Goal: Book appointment/travel/reservation

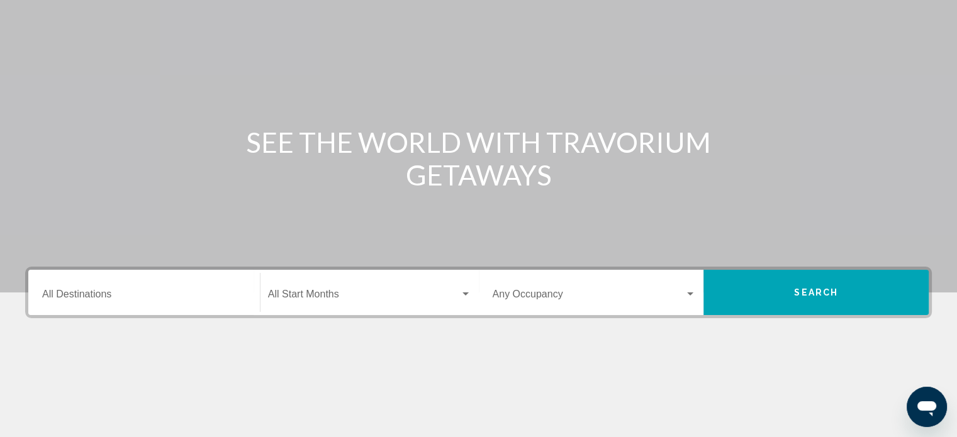
scroll to position [189, 0]
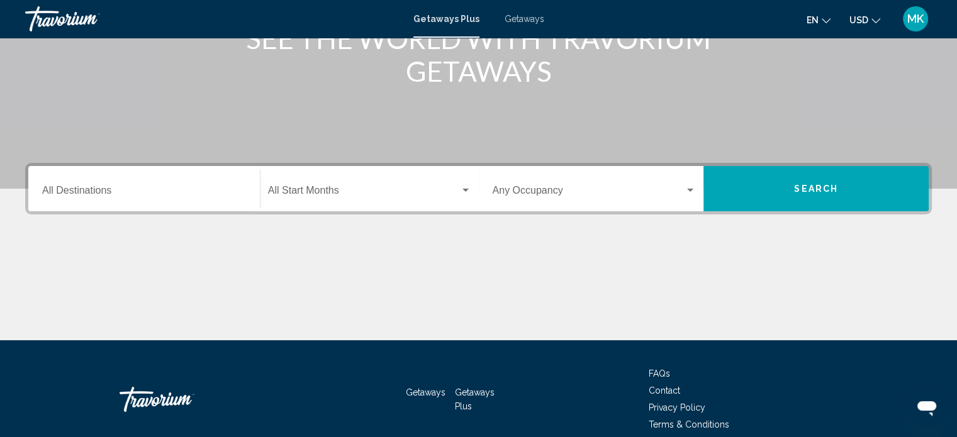
click at [87, 181] on div "Destination All Destinations" at bounding box center [144, 189] width 204 height 40
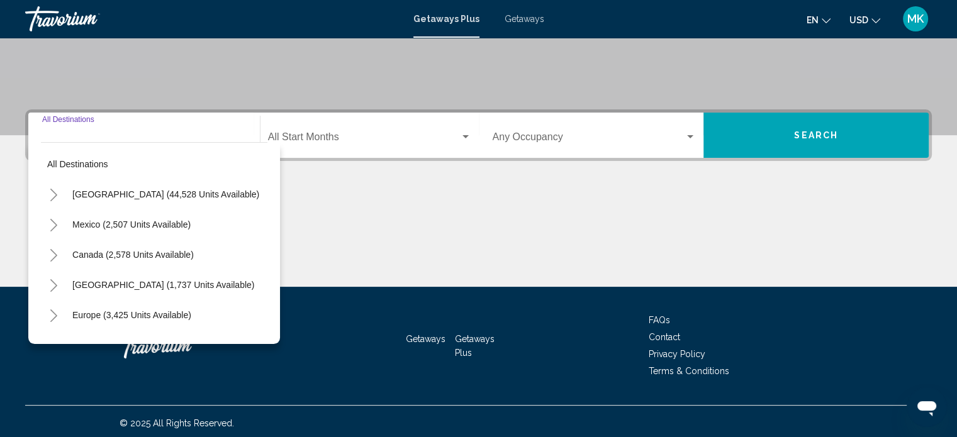
scroll to position [245, 0]
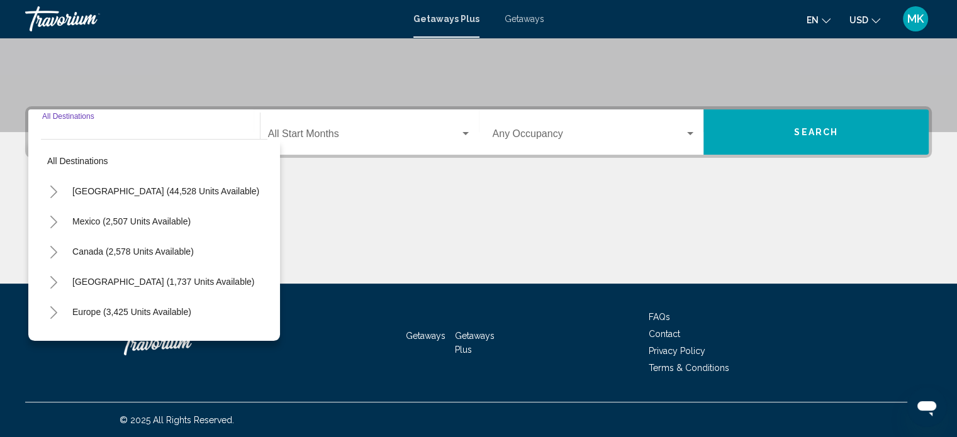
click at [53, 193] on icon "Toggle United States (44,528 units available)" at bounding box center [53, 192] width 9 height 13
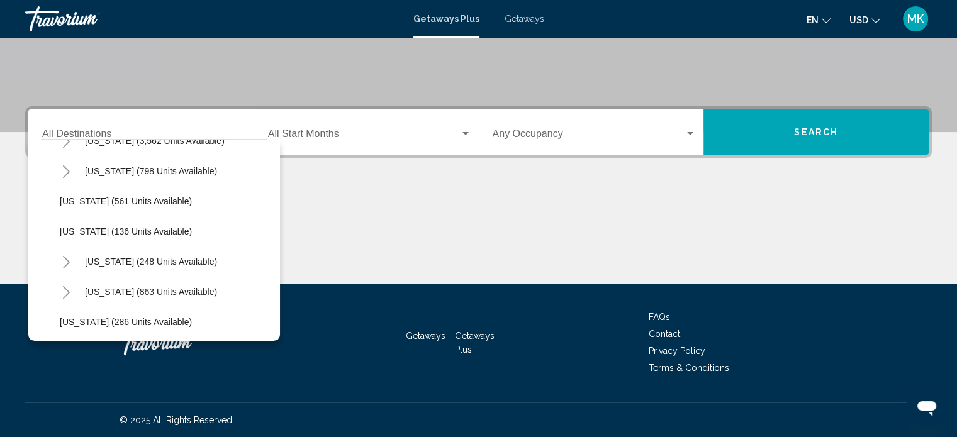
scroll to position [755, 0]
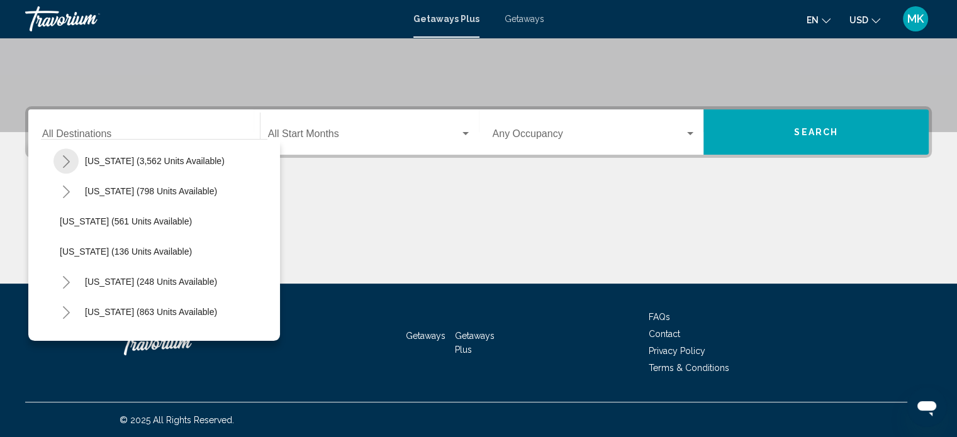
click at [63, 157] on icon "Toggle Nevada (3,562 units available)" at bounding box center [66, 161] width 9 height 13
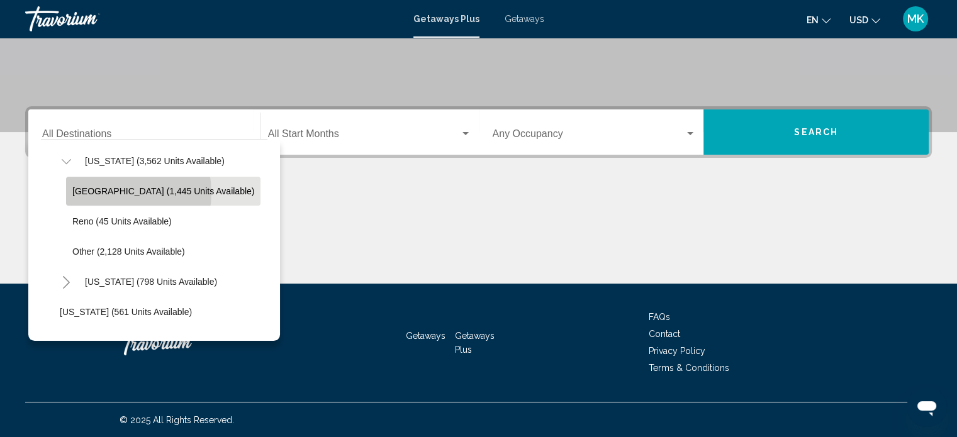
click at [111, 192] on span "[GEOGRAPHIC_DATA] (1,445 units available)" at bounding box center [163, 191] width 182 height 10
type input "**********"
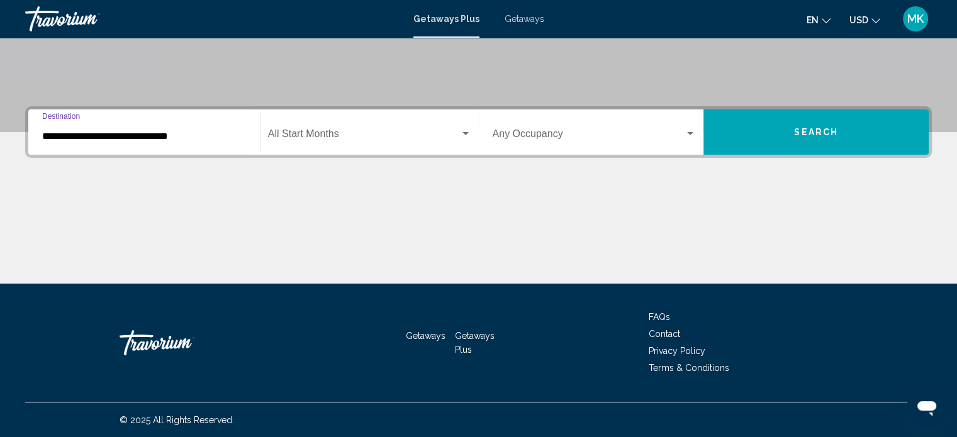
click at [401, 138] on span "Search widget" at bounding box center [364, 136] width 192 height 11
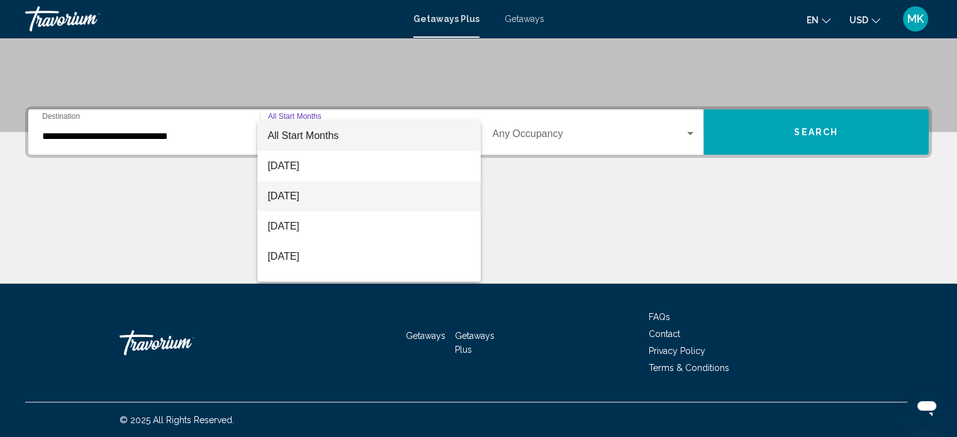
click at [348, 192] on span "[DATE]" at bounding box center [368, 196] width 203 height 30
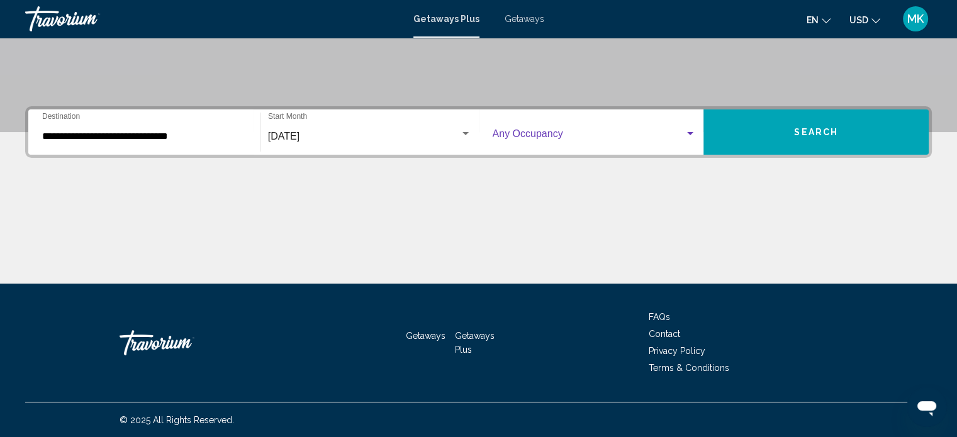
click at [691, 136] on div "Search widget" at bounding box center [689, 134] width 11 height 10
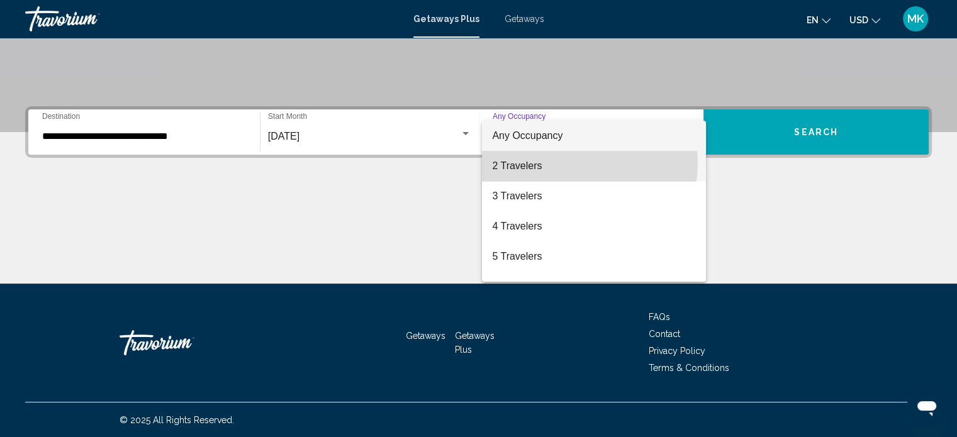
click at [576, 163] on span "2 Travelers" at bounding box center [594, 166] width 204 height 30
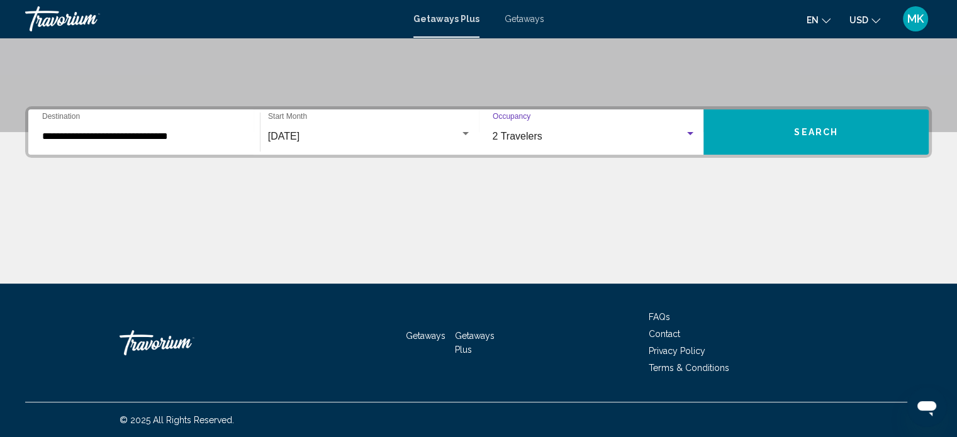
click at [802, 141] on button "Search" at bounding box center [815, 131] width 225 height 45
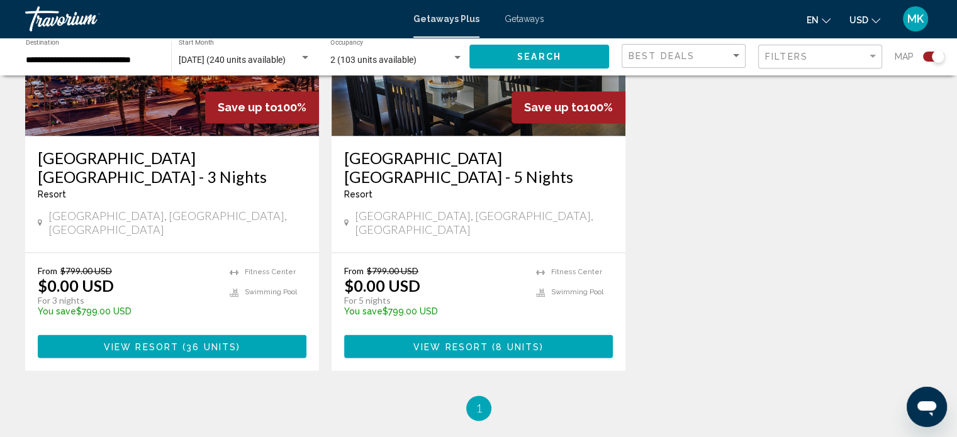
scroll to position [1950, 0]
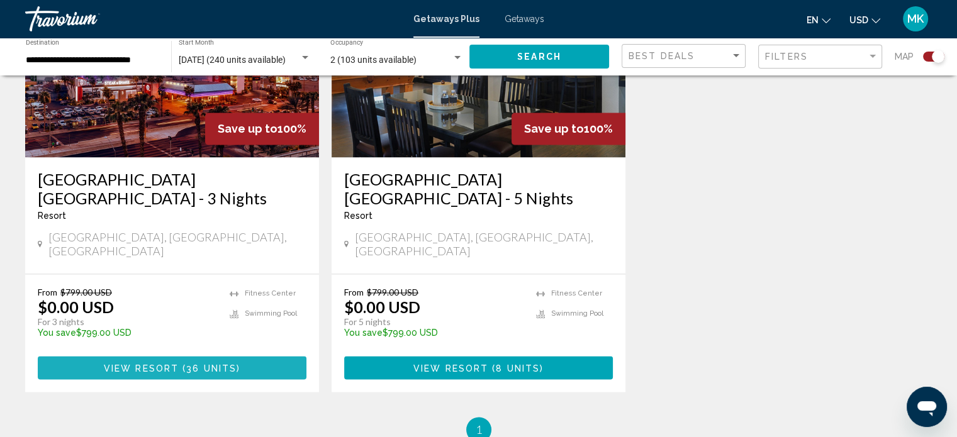
click at [169, 363] on span "View Resort" at bounding box center [141, 368] width 75 height 10
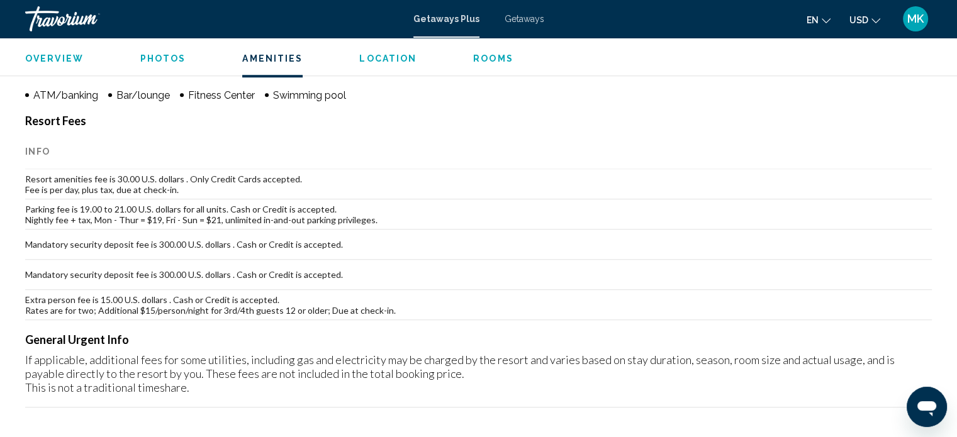
scroll to position [1067, 0]
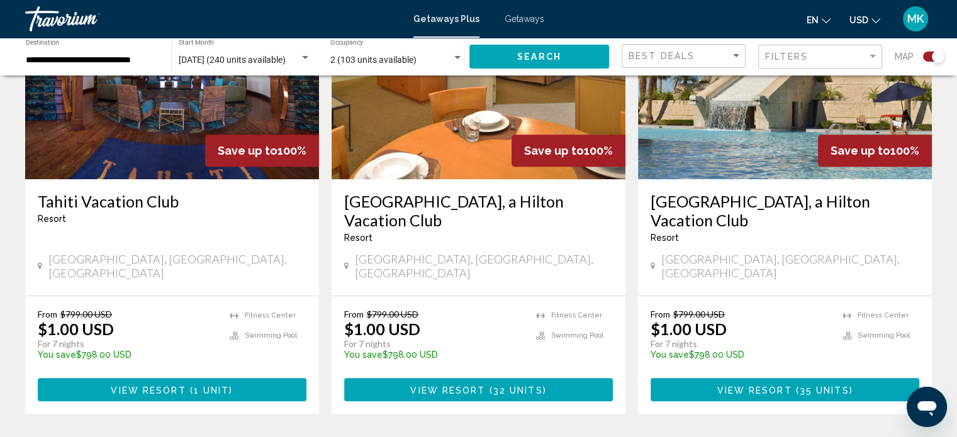
scroll to position [566, 0]
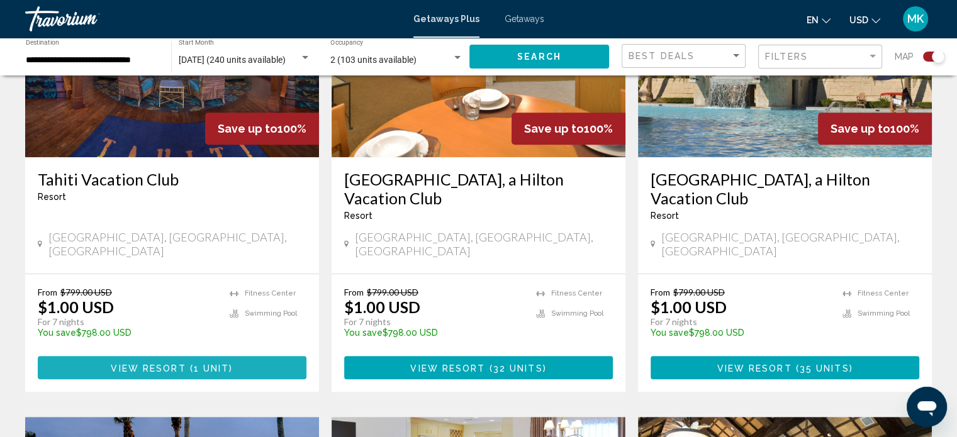
click at [156, 363] on span "View Resort" at bounding box center [148, 368] width 75 height 10
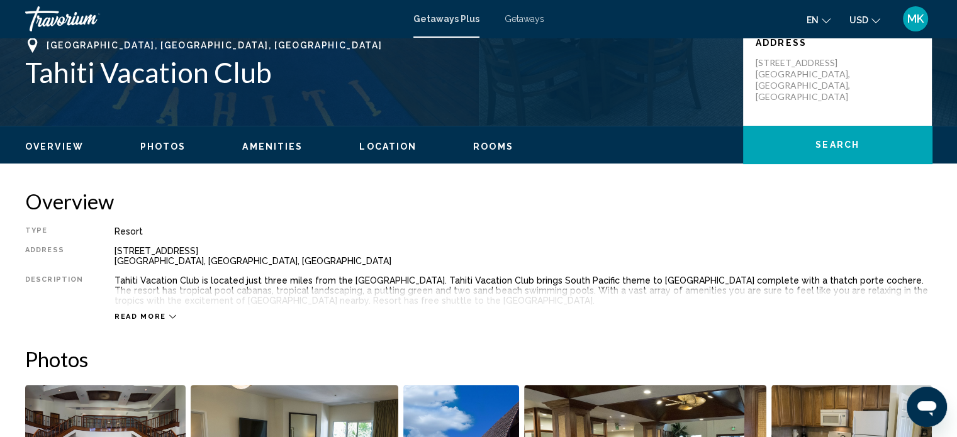
scroll to position [196, 0]
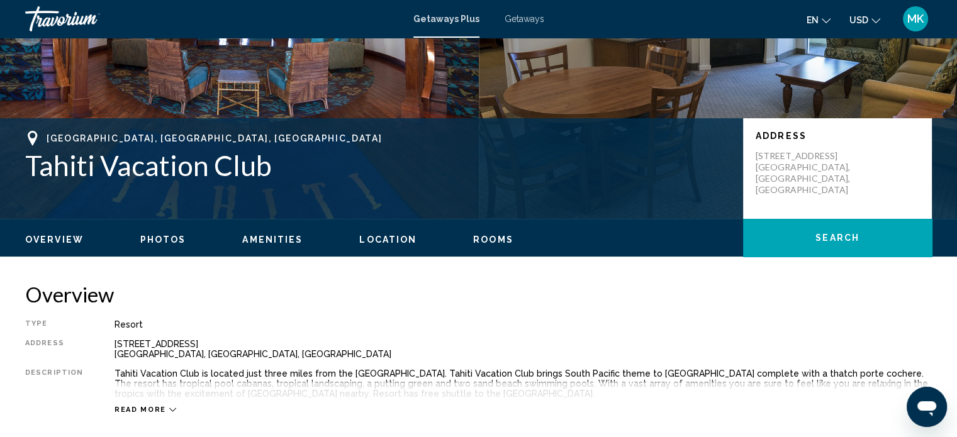
drag, startPoint x: 752, startPoint y: 153, endPoint x: 842, endPoint y: 152, distance: 90.0
click at [842, 152] on div "Address 5101 W. Tropicana Ave Las Vegas, NV, USA" at bounding box center [837, 168] width 189 height 101
copy p "5101 W. Tropicana Ave"
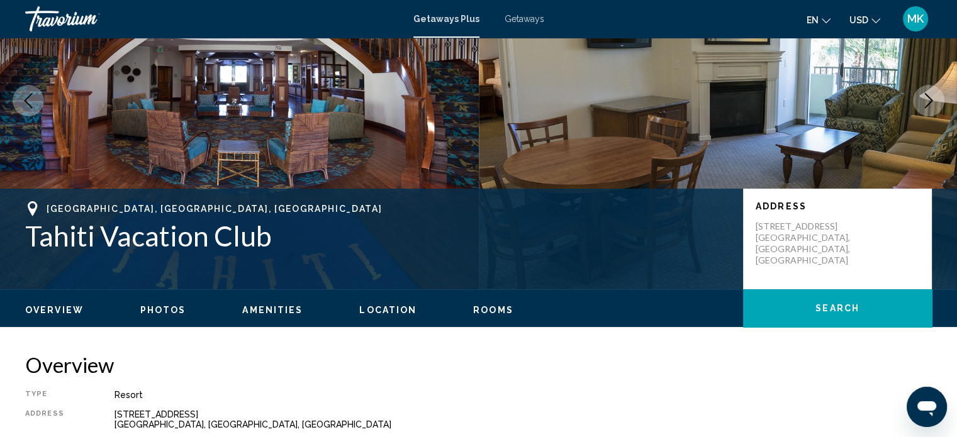
scroll to position [0, 0]
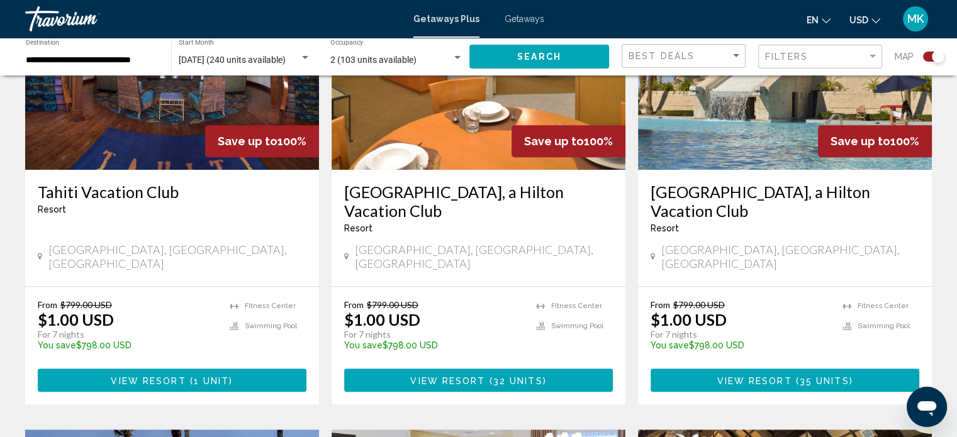
scroll to position [566, 0]
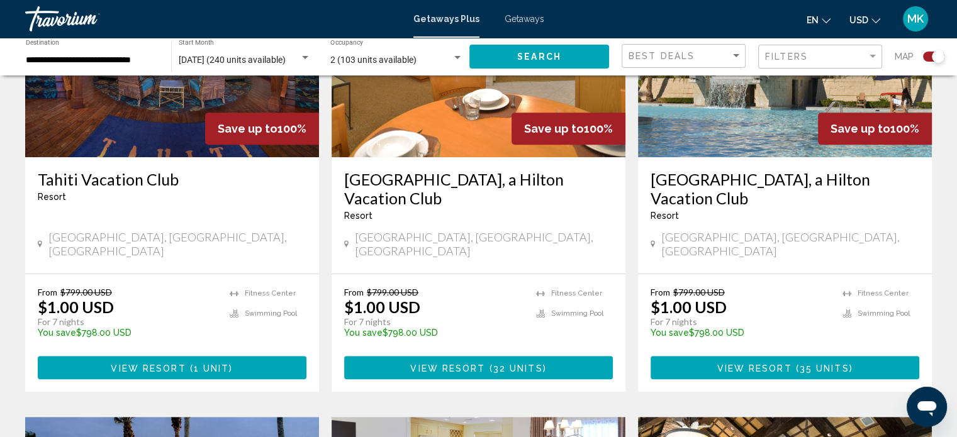
click at [491, 363] on span "( 32 units )" at bounding box center [515, 368] width 61 height 10
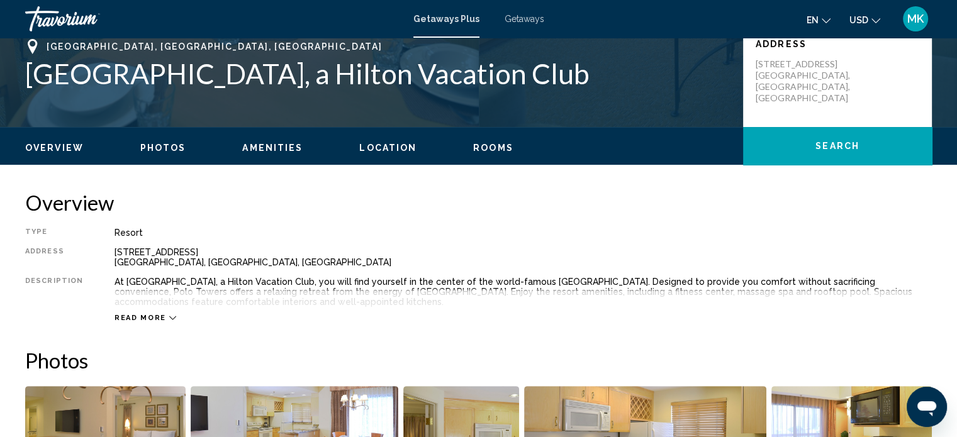
scroll to position [322, 0]
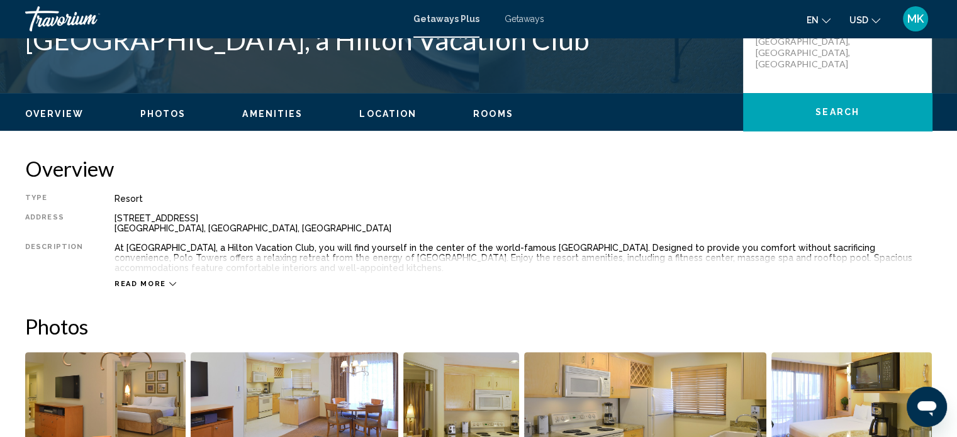
drag, startPoint x: 108, startPoint y: 218, endPoint x: 221, endPoint y: 221, distance: 112.7
click at [221, 221] on div "Type Resort All-Inclusive No All-Inclusive Address 3745 Las Vegas Blvd South La…" at bounding box center [478, 241] width 906 height 95
copy div "3745 Las Vegas Blvd South"
click at [187, 216] on div "3745 Las Vegas Blvd South Las Vegas, NV, USA" at bounding box center [522, 223] width 817 height 20
drag, startPoint x: 173, startPoint y: 214, endPoint x: 186, endPoint y: 214, distance: 12.6
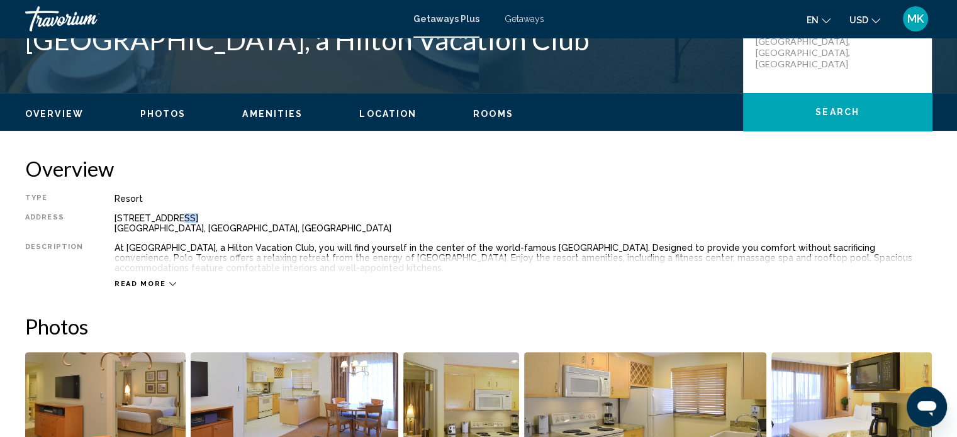
click at [182, 214] on div "3745 Las Vegas Blvd South Las Vegas, NV, USA" at bounding box center [522, 223] width 817 height 20
click at [216, 218] on div "3745 Las Vegas Blvd South Las Vegas, NV, USA" at bounding box center [522, 223] width 817 height 20
drag, startPoint x: 228, startPoint y: 218, endPoint x: 221, endPoint y: 218, distance: 6.9
click at [221, 218] on div "3745 Las Vegas Blvd South Las Vegas, NV, USA" at bounding box center [522, 223] width 817 height 20
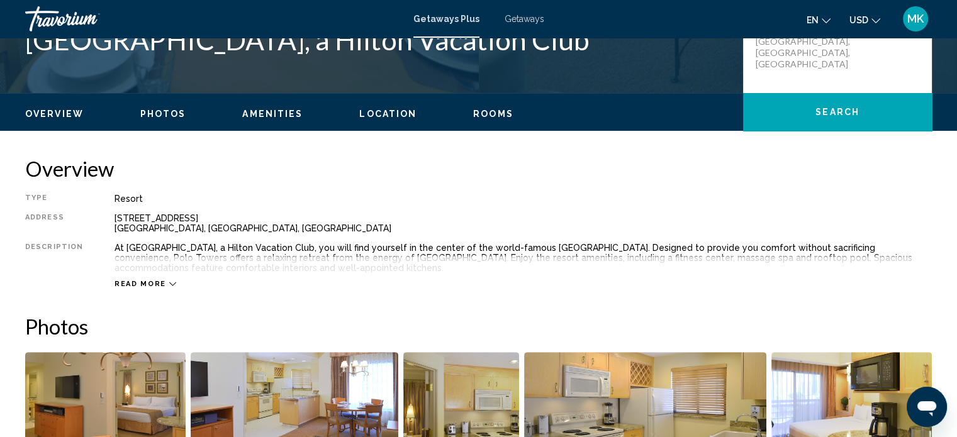
click at [219, 219] on div "3745 Las Vegas Blvd South Las Vegas, NV, USA" at bounding box center [522, 223] width 817 height 20
drag, startPoint x: 219, startPoint y: 219, endPoint x: 191, endPoint y: 213, distance: 28.2
click at [196, 213] on div "3745 Las Vegas Blvd South Las Vegas, NV, USA" at bounding box center [522, 223] width 817 height 20
click at [114, 214] on div "3745 Las Vegas Blvd South Las Vegas, NV, USA" at bounding box center [522, 223] width 817 height 20
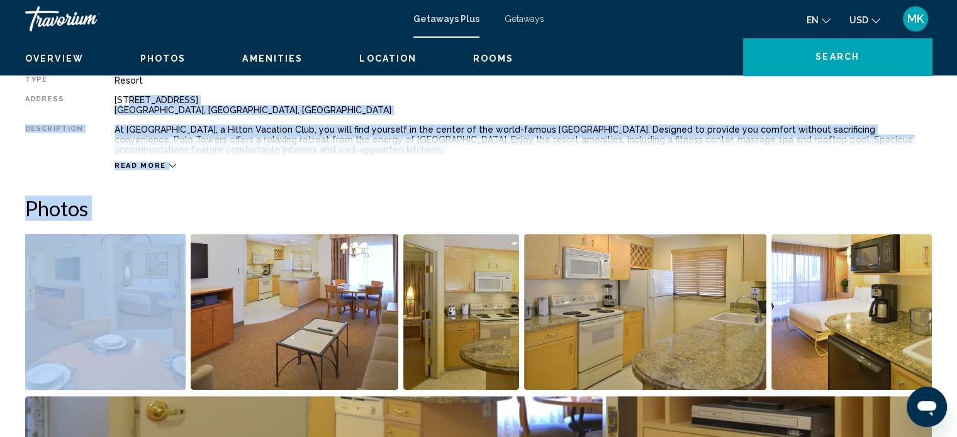
scroll to position [448, 0]
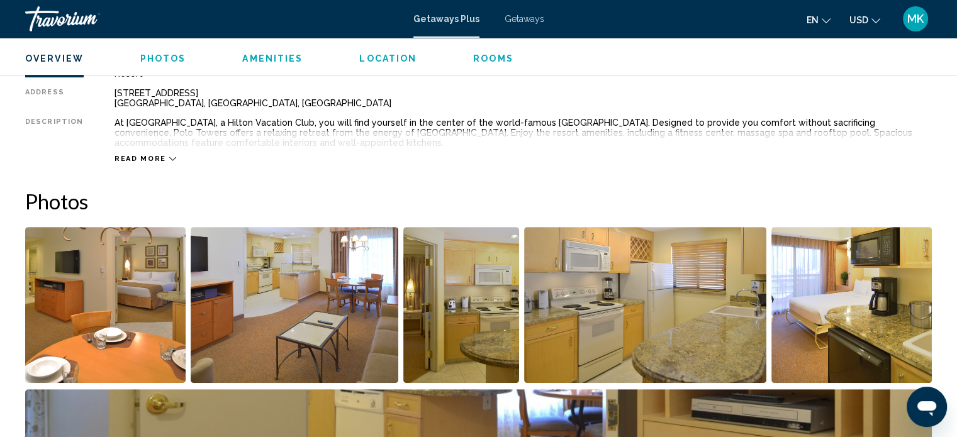
click at [128, 101] on div "3745 Las Vegas Blvd South Las Vegas, NV, USA" at bounding box center [522, 98] width 817 height 20
drag, startPoint x: 108, startPoint y: 92, endPoint x: 219, endPoint y: 93, distance: 111.3
click at [219, 93] on div "Type Resort All-Inclusive No All-Inclusive Address 3745 Las Vegas Blvd South La…" at bounding box center [478, 116] width 906 height 95
copy div "3745 Las Vegas Blvd South"
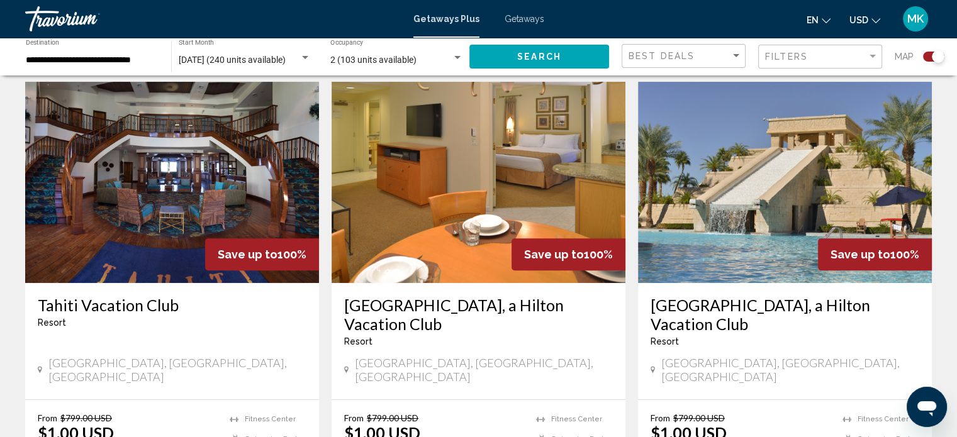
scroll to position [503, 0]
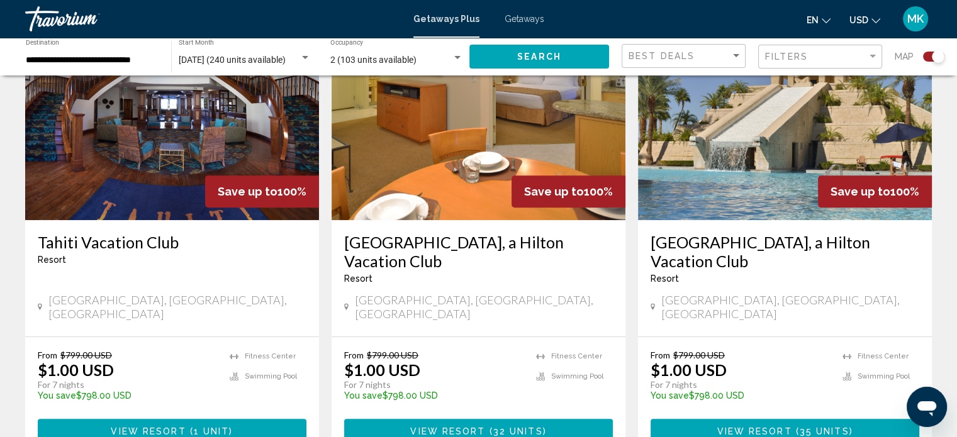
click at [747, 238] on h3 "[GEOGRAPHIC_DATA], a Hilton Vacation Club" at bounding box center [784, 252] width 269 height 38
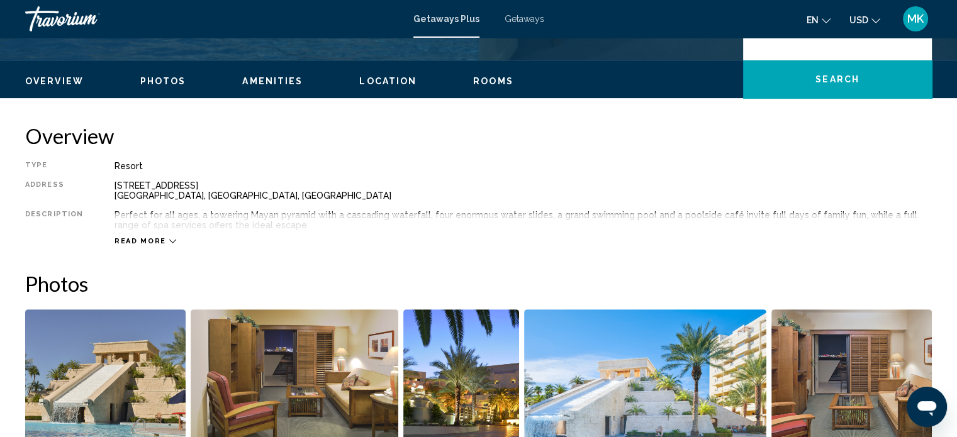
scroll to position [385, 0]
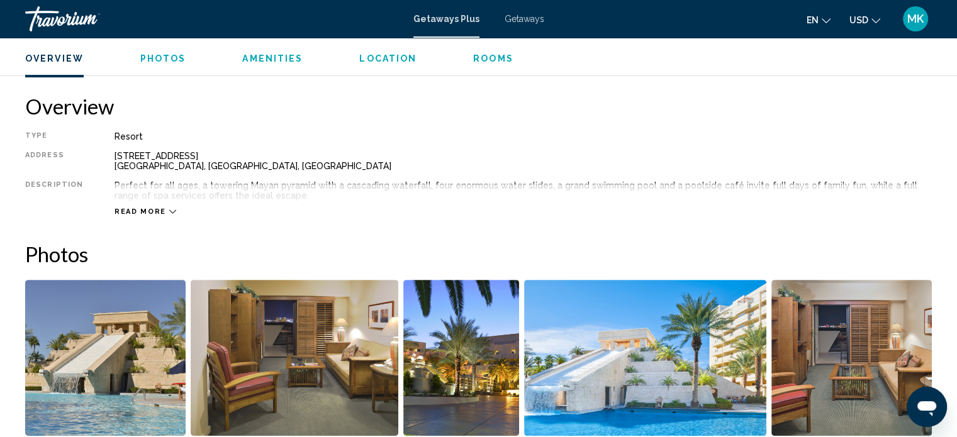
drag, startPoint x: 109, startPoint y: 157, endPoint x: 220, endPoint y: 160, distance: 111.4
click at [220, 160] on div "Type Resort All-Inclusive No All-Inclusive Address 8335 Las Vegas Blvd South La…" at bounding box center [478, 173] width 906 height 85
copy div "8335 Las Vegas Blvd South"
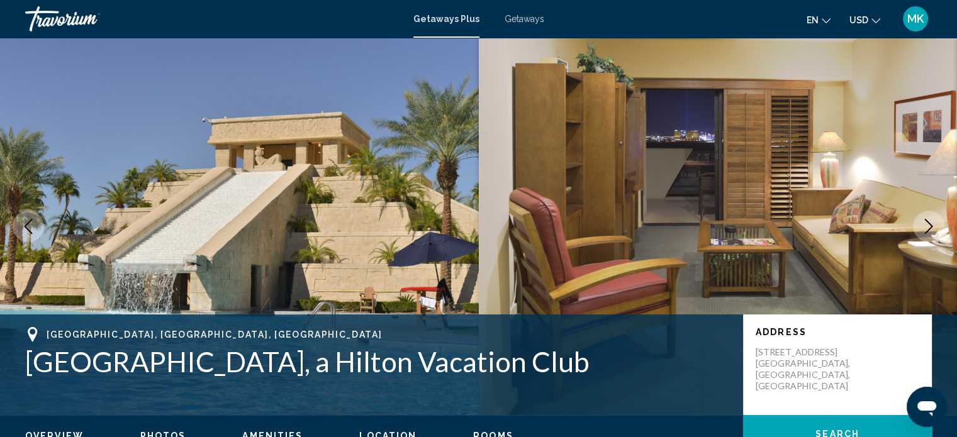
scroll to position [0, 0]
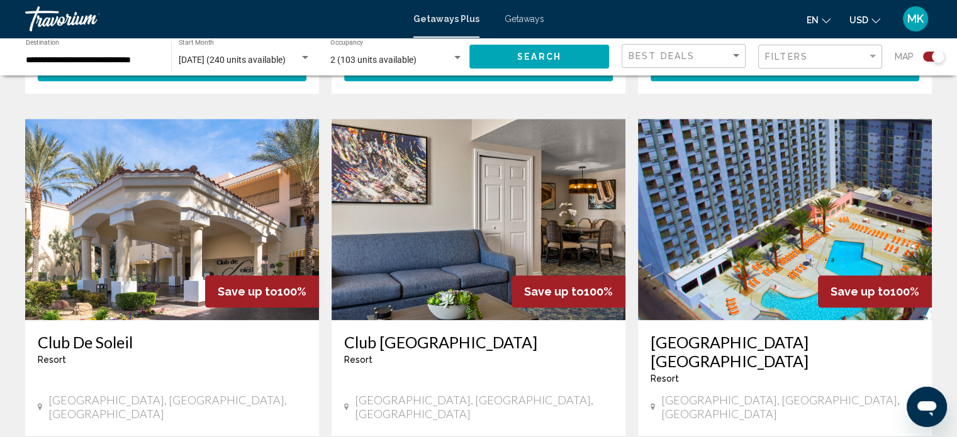
scroll to position [1384, 0]
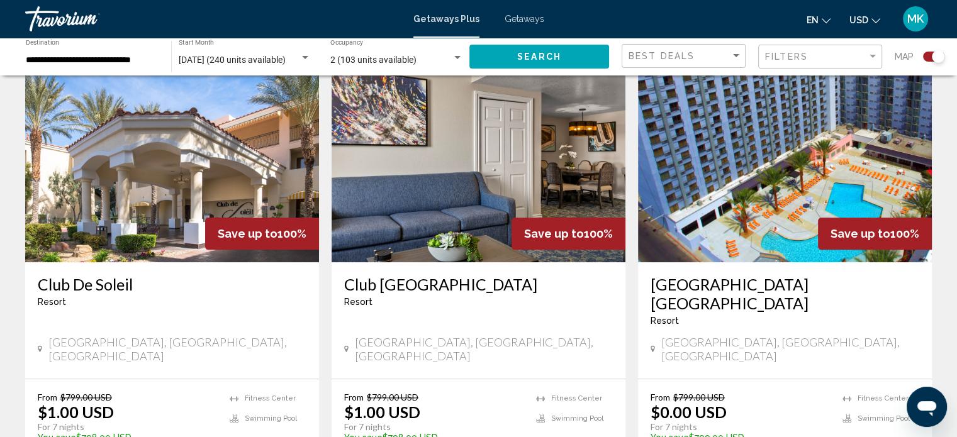
click at [106, 275] on h3 "Club De Soleil" at bounding box center [172, 284] width 269 height 19
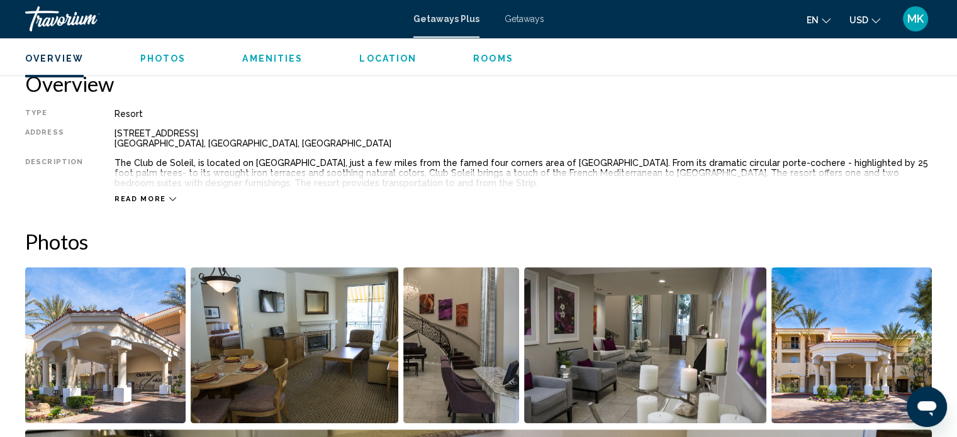
scroll to position [448, 0]
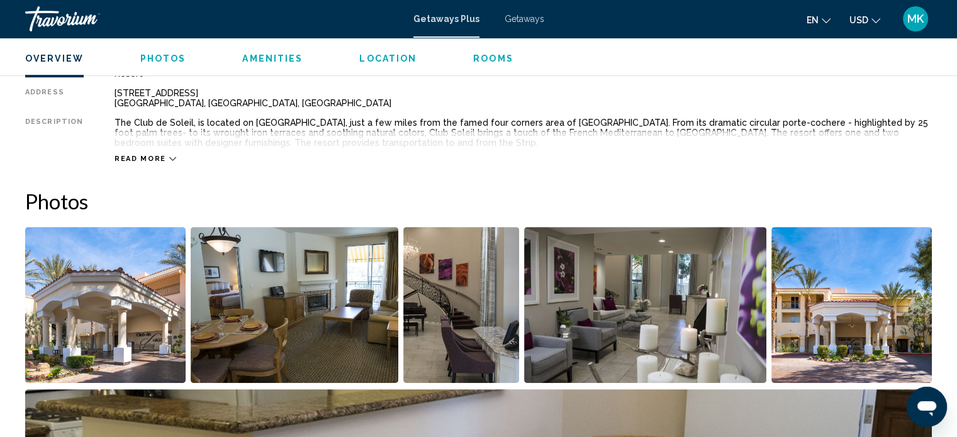
drag, startPoint x: 103, startPoint y: 83, endPoint x: 202, endPoint y: 89, distance: 99.6
click at [202, 89] on div "Type Resort All-Inclusive No All-Inclusive Address 5625 W. Tropicana Ave Las Ve…" at bounding box center [478, 116] width 906 height 95
copy div "5625 W. Tropicana Ave"
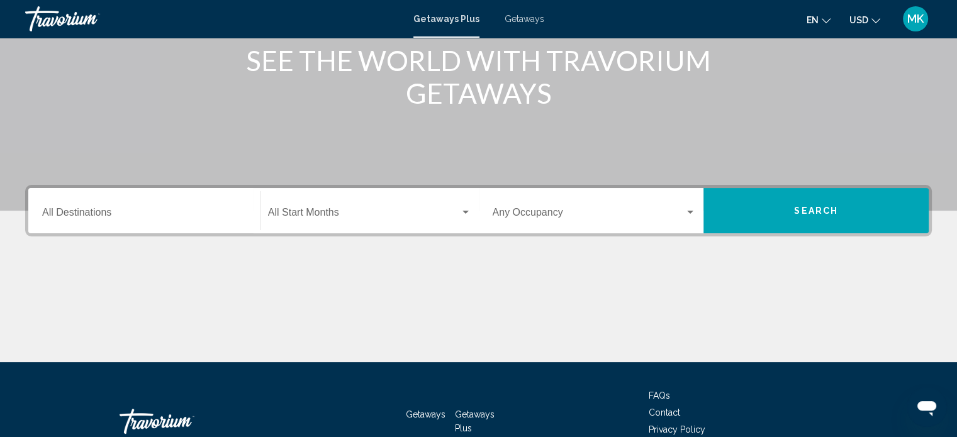
scroll to position [245, 0]
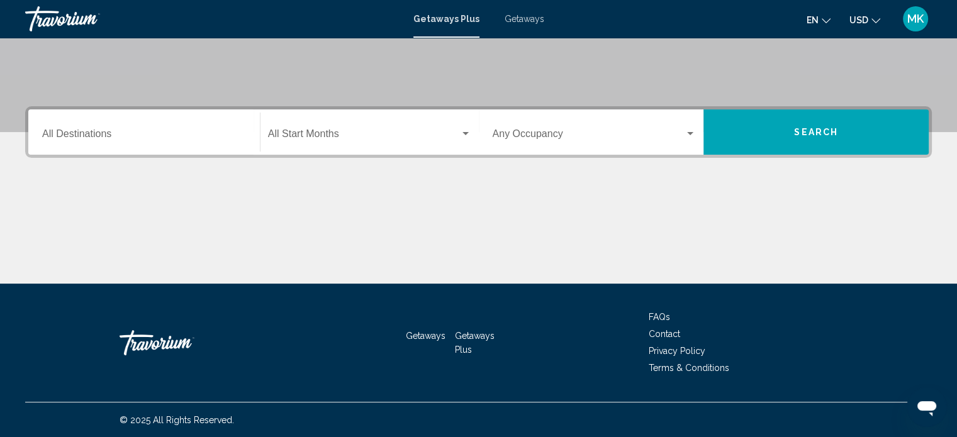
click at [88, 130] on div "Destination All Destinations" at bounding box center [144, 133] width 204 height 40
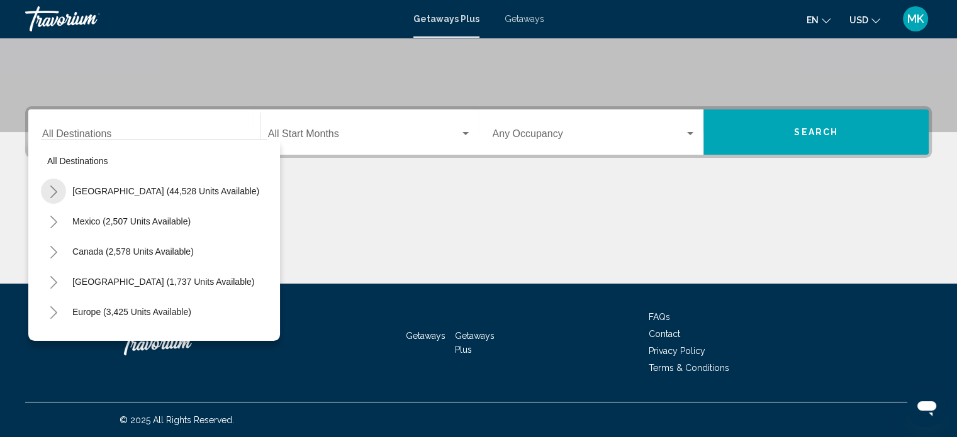
click at [54, 191] on icon "Toggle United States (44,528 units available)" at bounding box center [53, 192] width 9 height 13
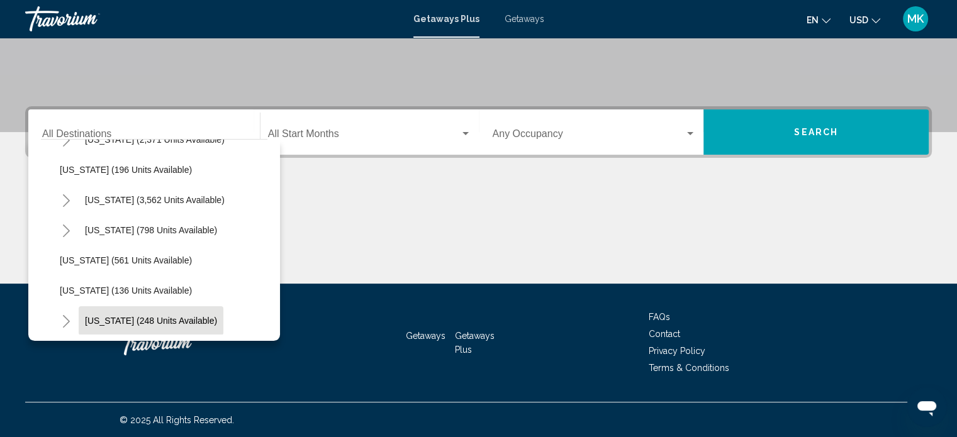
scroll to position [696, 0]
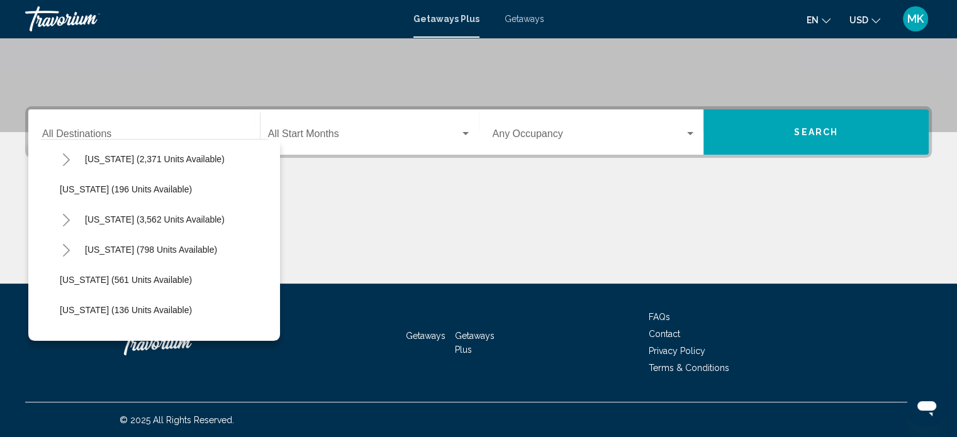
click at [67, 218] on icon "Toggle Nevada (3,562 units available)" at bounding box center [66, 220] width 7 height 13
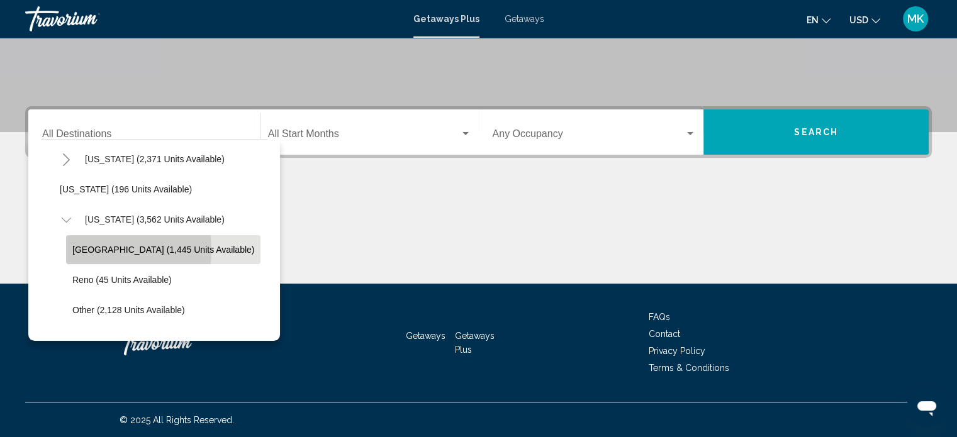
click at [83, 250] on span "[GEOGRAPHIC_DATA] (1,445 units available)" at bounding box center [163, 250] width 182 height 10
type input "**********"
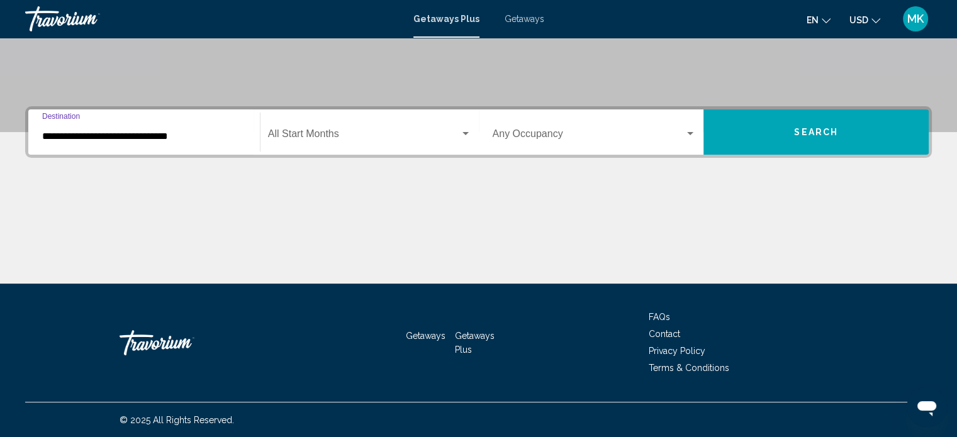
click at [331, 130] on div "Start Month All Start Months" at bounding box center [369, 133] width 203 height 40
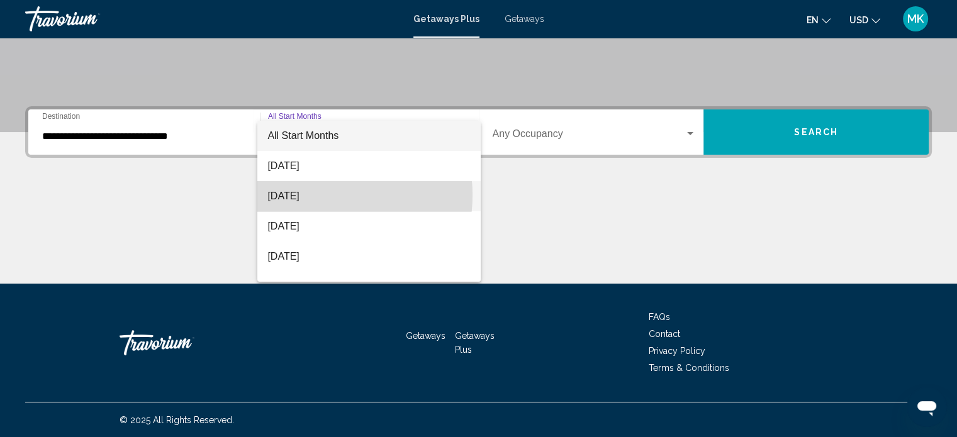
click at [318, 195] on span "[DATE]" at bounding box center [368, 196] width 203 height 30
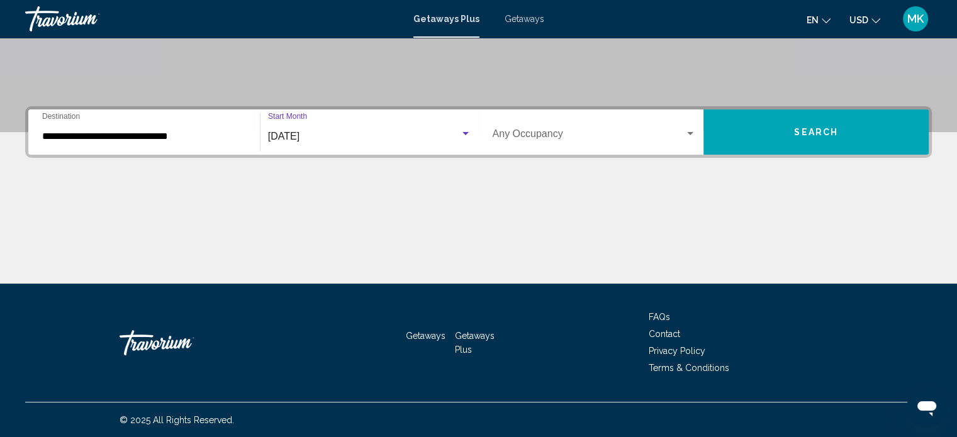
click at [593, 125] on div "Occupancy Any Occupancy" at bounding box center [595, 133] width 204 height 40
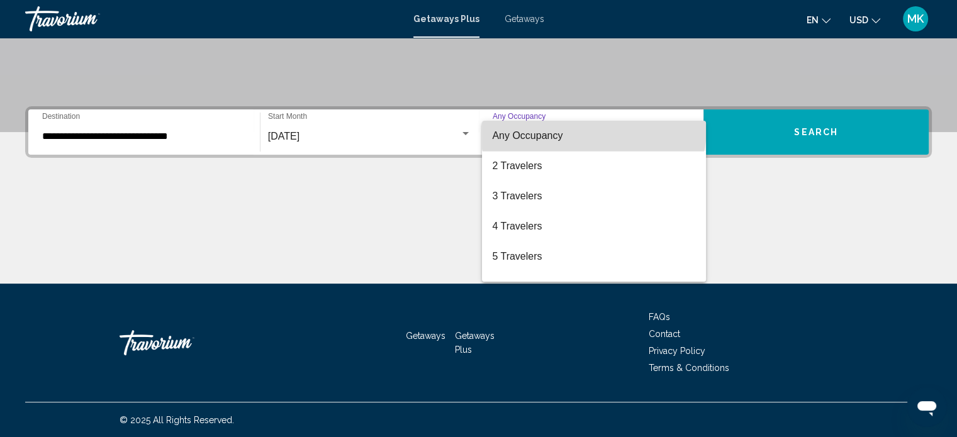
click at [593, 125] on span "Any Occupancy" at bounding box center [594, 136] width 204 height 30
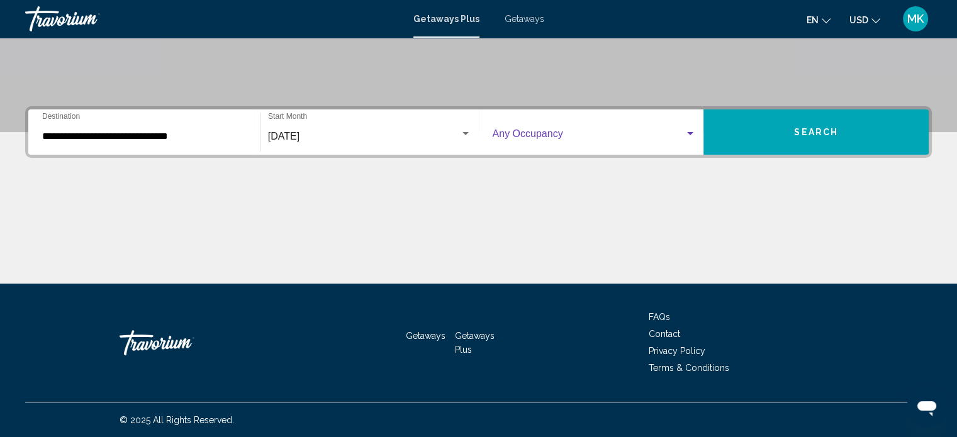
click at [686, 132] on div "Search widget" at bounding box center [689, 134] width 11 height 10
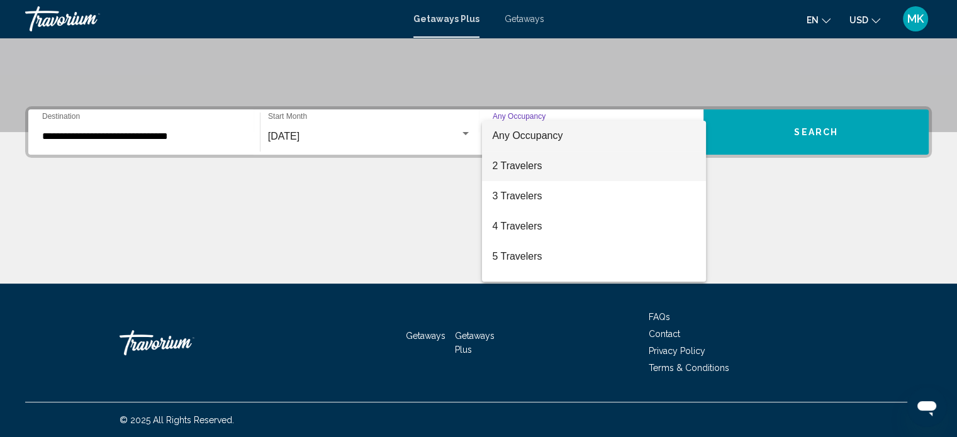
click at [535, 164] on span "2 Travelers" at bounding box center [594, 166] width 204 height 30
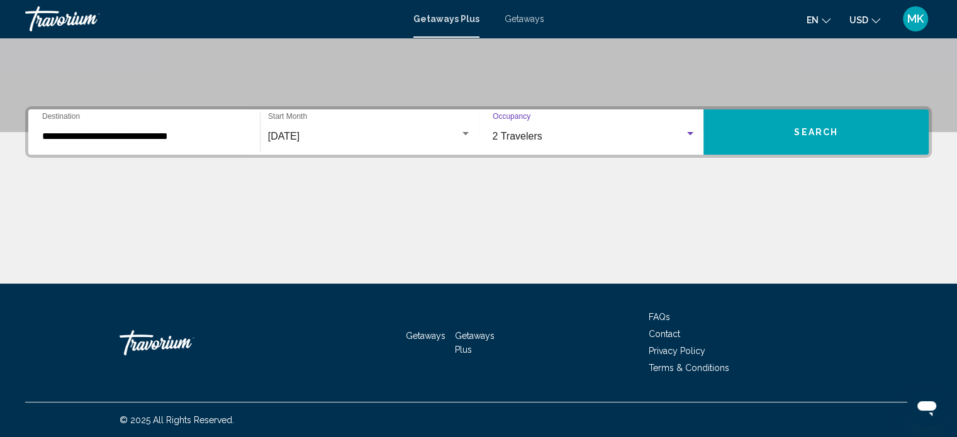
click at [689, 135] on div "Search widget" at bounding box center [689, 134] width 11 height 10
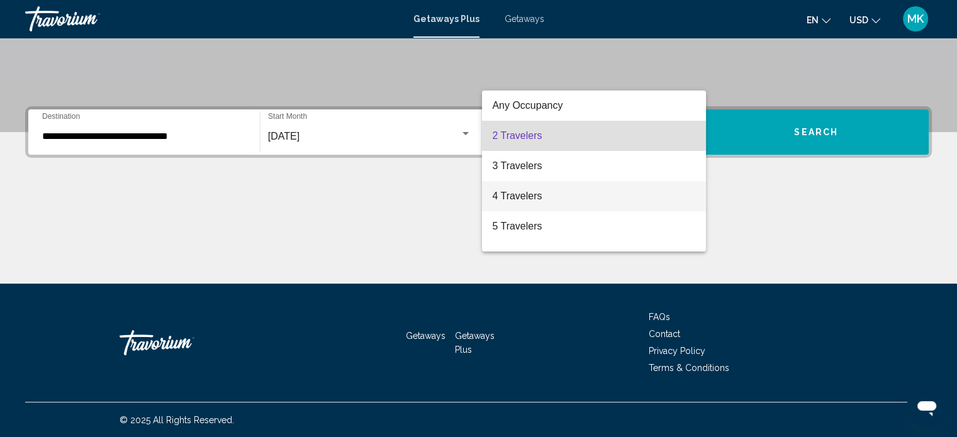
click at [509, 196] on span "4 Travelers" at bounding box center [594, 196] width 204 height 30
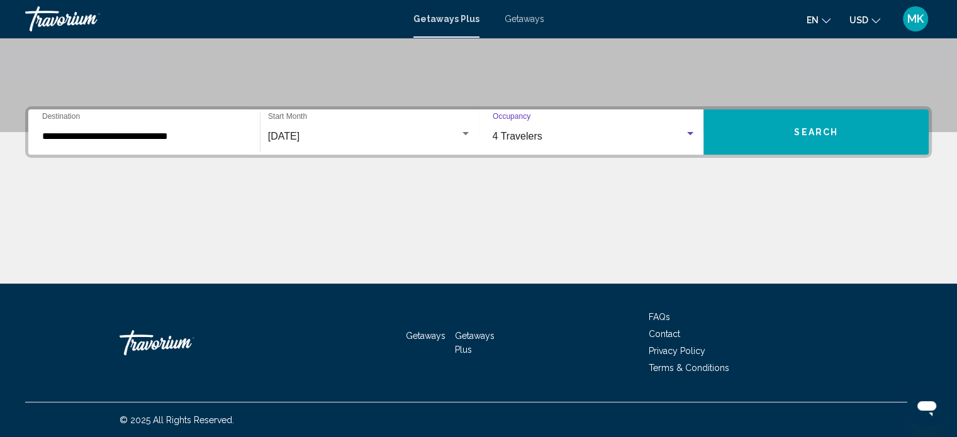
click at [798, 134] on span "Search" at bounding box center [816, 133] width 44 height 10
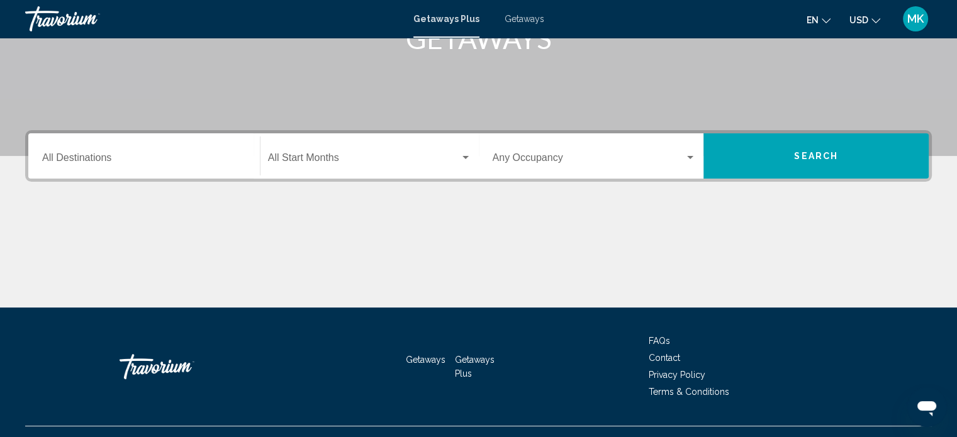
scroll to position [245, 0]
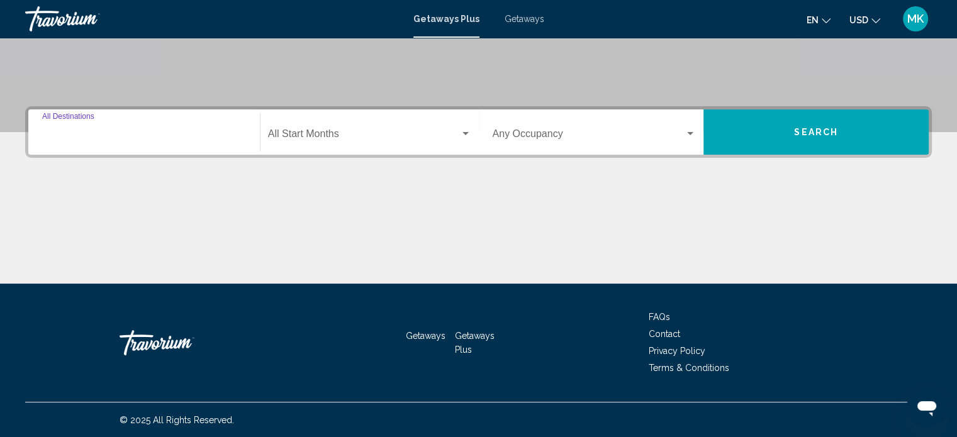
click at [114, 135] on input "Destination All Destinations" at bounding box center [144, 136] width 204 height 11
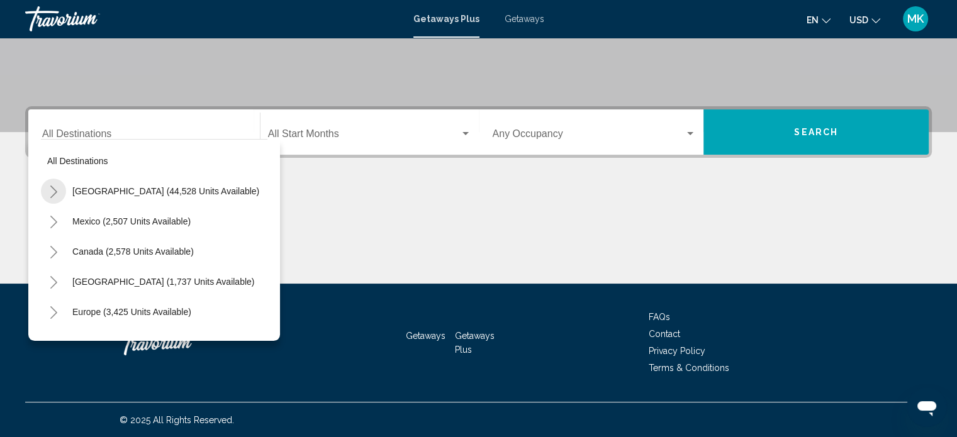
click at [55, 196] on icon "Toggle United States (44,528 units available)" at bounding box center [53, 192] width 9 height 13
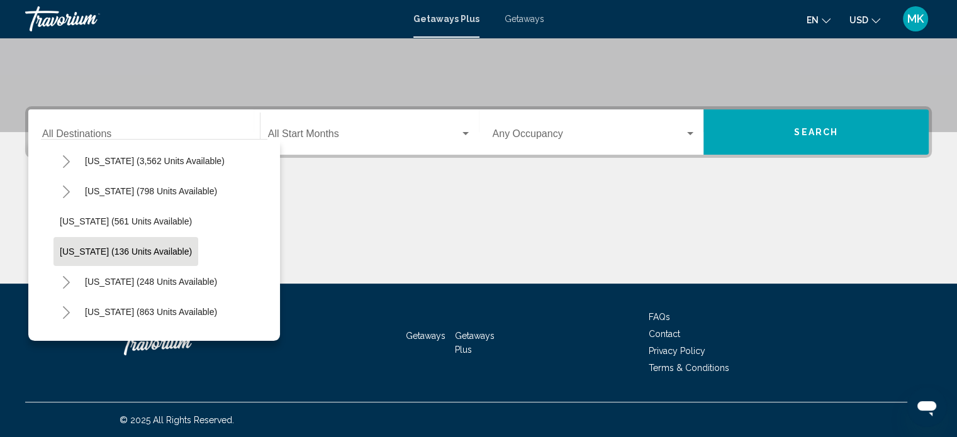
scroll to position [692, 0]
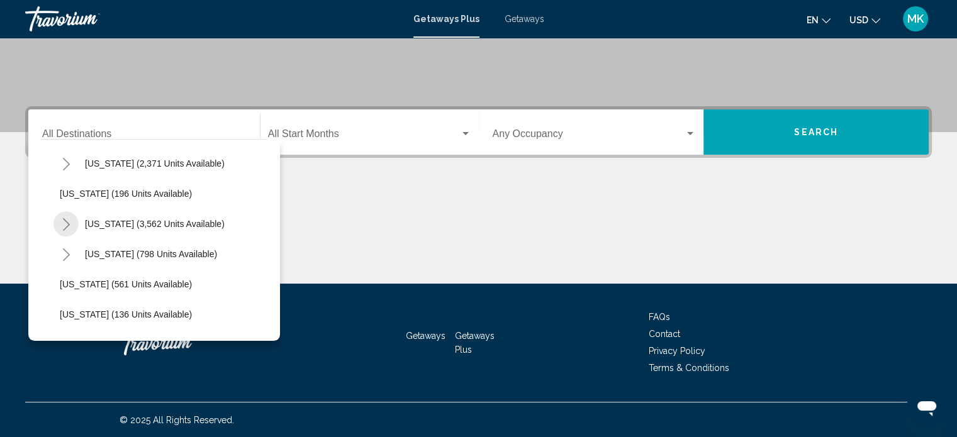
click at [65, 226] on icon "Toggle Nevada (3,562 units available)" at bounding box center [66, 224] width 9 height 13
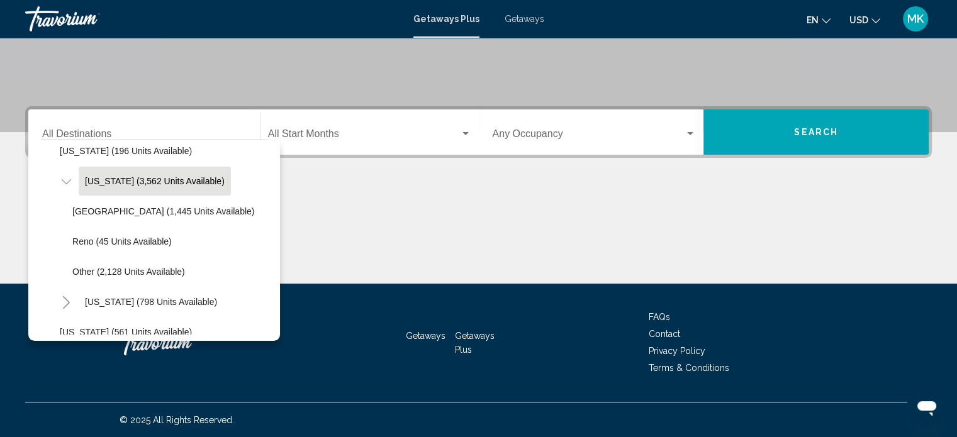
scroll to position [755, 0]
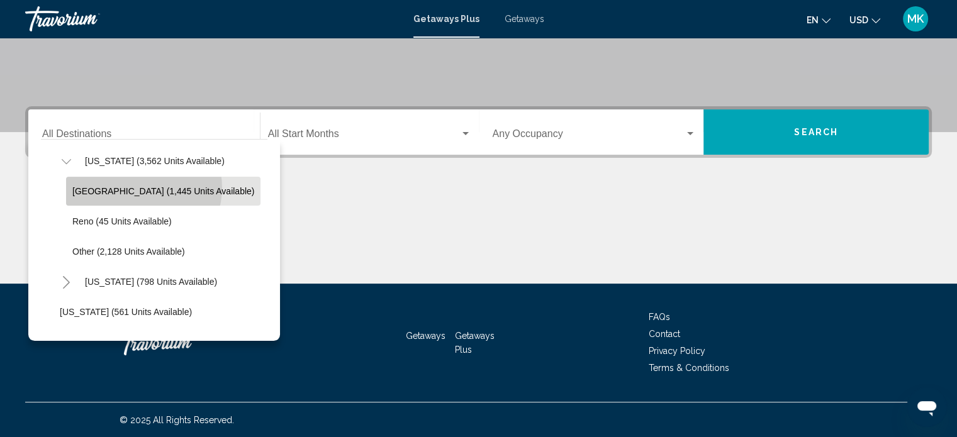
click at [143, 188] on span "[GEOGRAPHIC_DATA] (1,445 units available)" at bounding box center [163, 191] width 182 height 10
type input "**********"
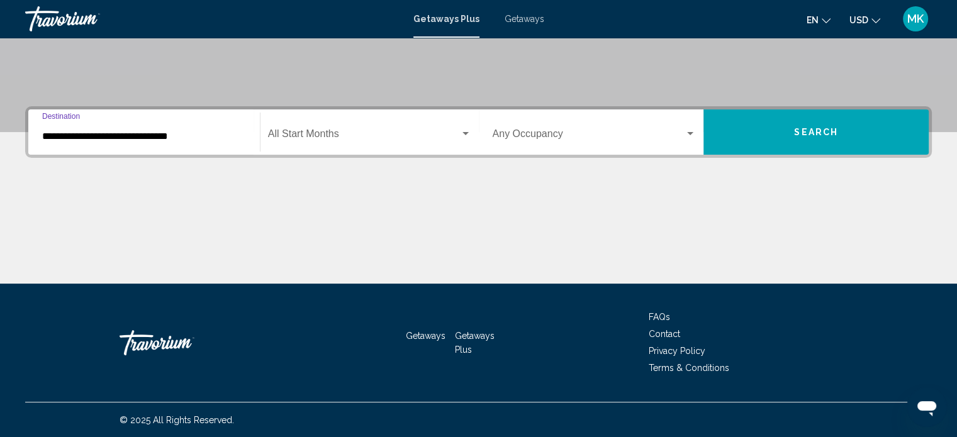
click at [325, 131] on span "Search widget" at bounding box center [364, 136] width 192 height 11
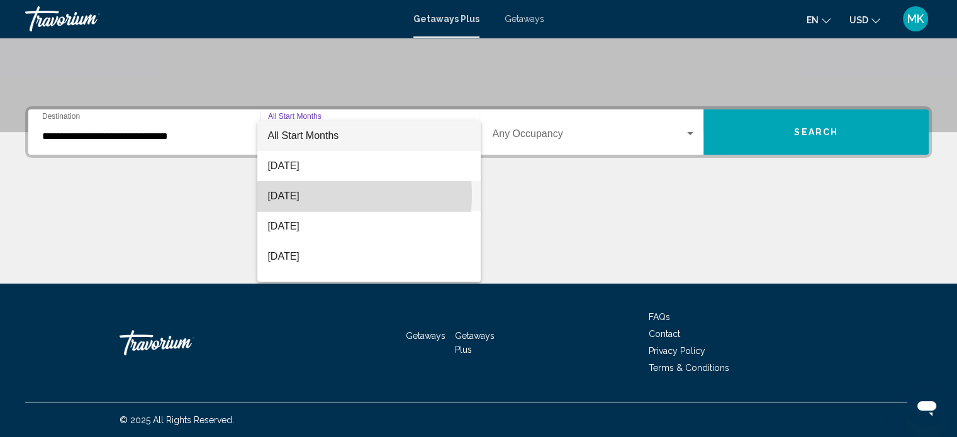
click at [307, 195] on span "[DATE]" at bounding box center [368, 196] width 203 height 30
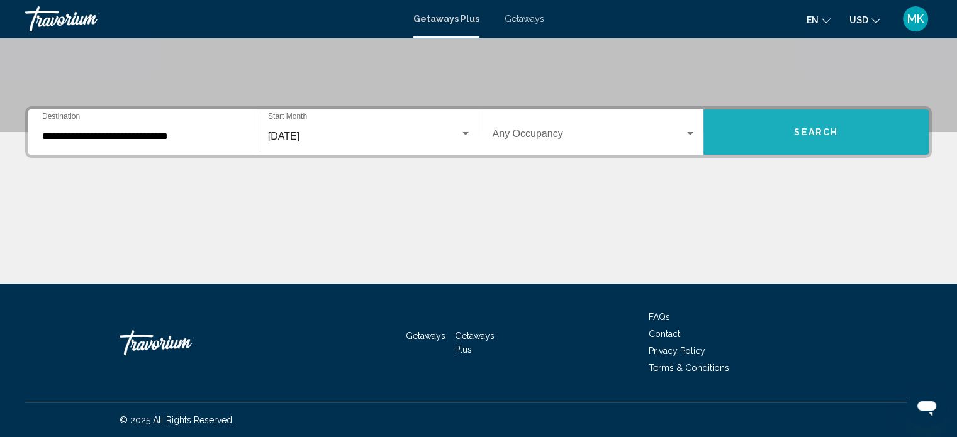
click at [790, 138] on button "Search" at bounding box center [815, 131] width 225 height 45
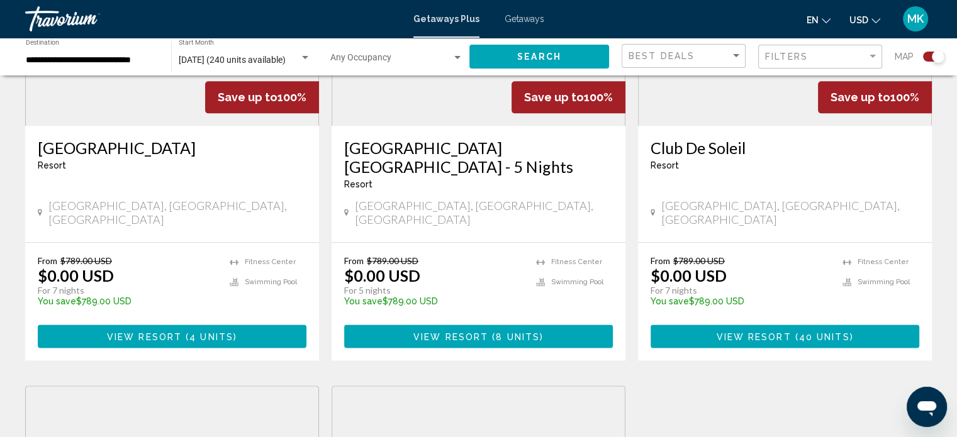
scroll to position [1510, 0]
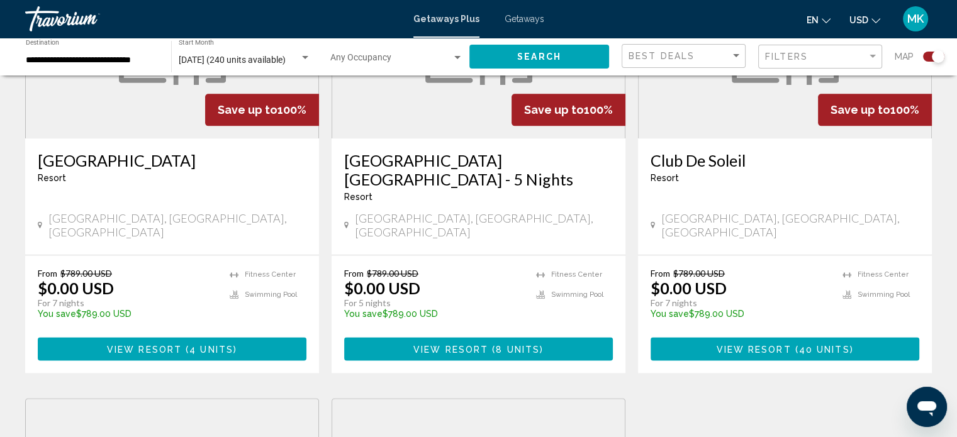
click at [472, 344] on span "View Resort" at bounding box center [450, 349] width 75 height 10
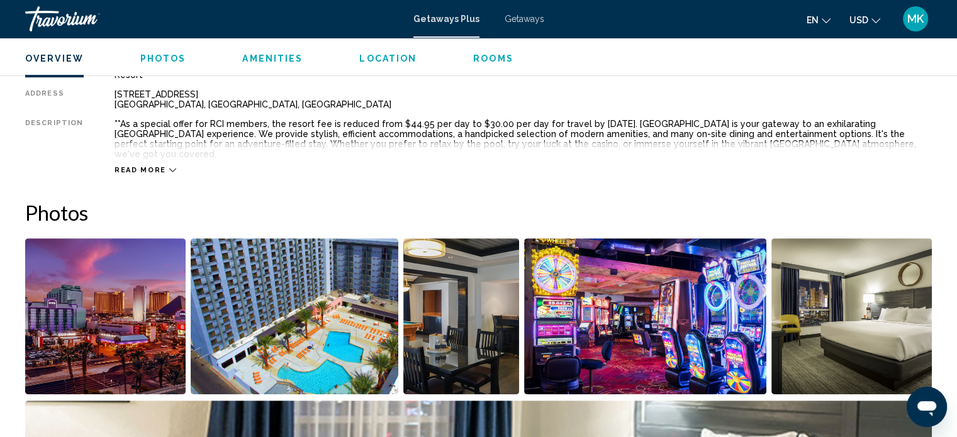
scroll to position [448, 0]
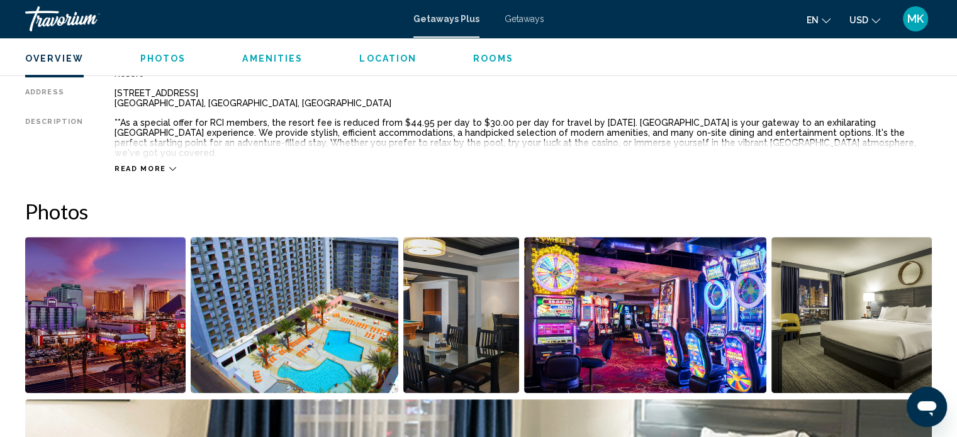
click at [114, 93] on div "[STREET_ADDRESS]" at bounding box center [522, 98] width 817 height 20
drag, startPoint x: 109, startPoint y: 93, endPoint x: 194, endPoint y: 93, distance: 84.3
click at [194, 93] on div "[STREET_ADDRESS]" at bounding box center [522, 98] width 817 height 20
copy div "[STREET_ADDRESS]"
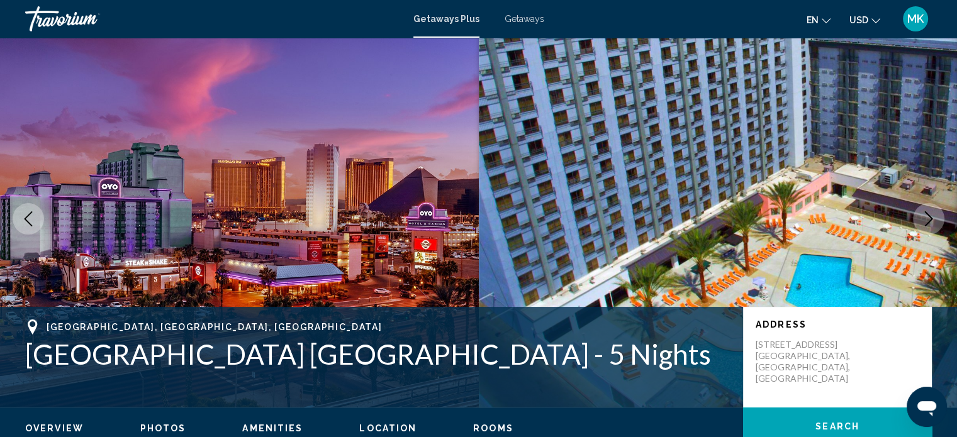
scroll to position [0, 0]
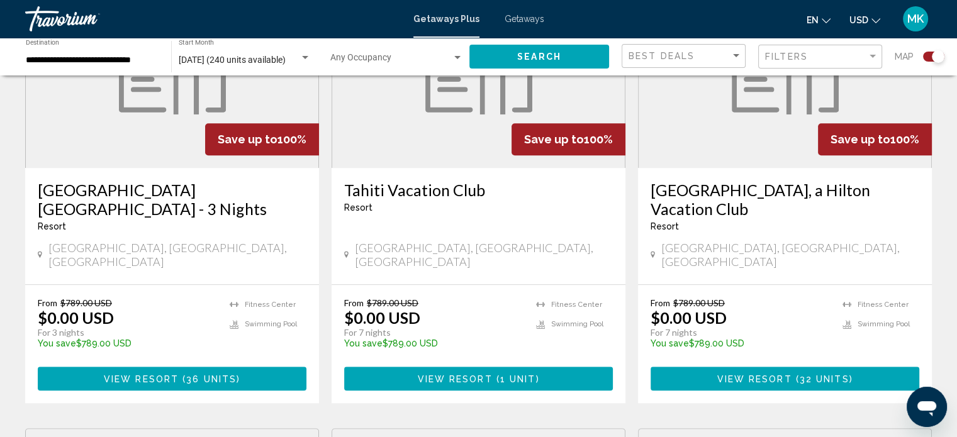
scroll to position [1069, 0]
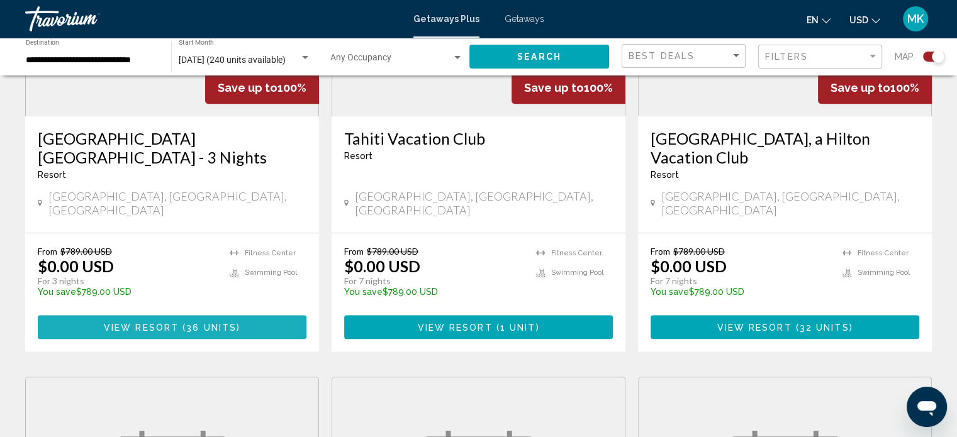
click at [221, 323] on span "36 units" at bounding box center [211, 328] width 50 height 10
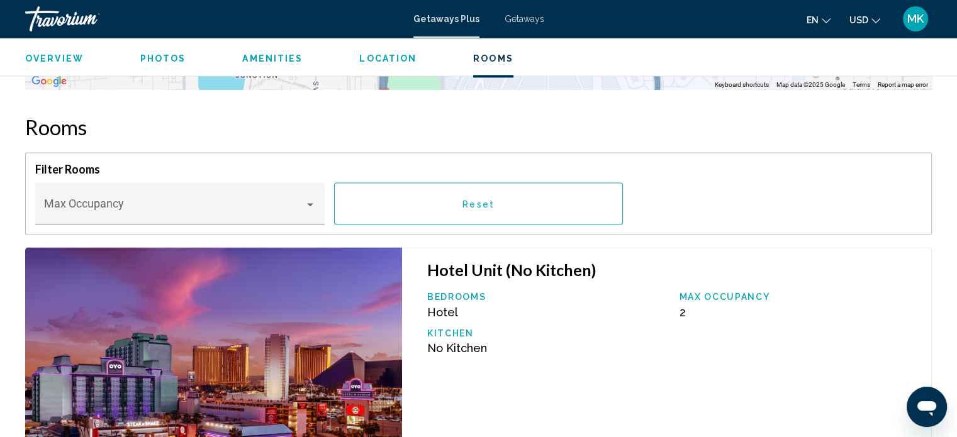
scroll to position [1895, 0]
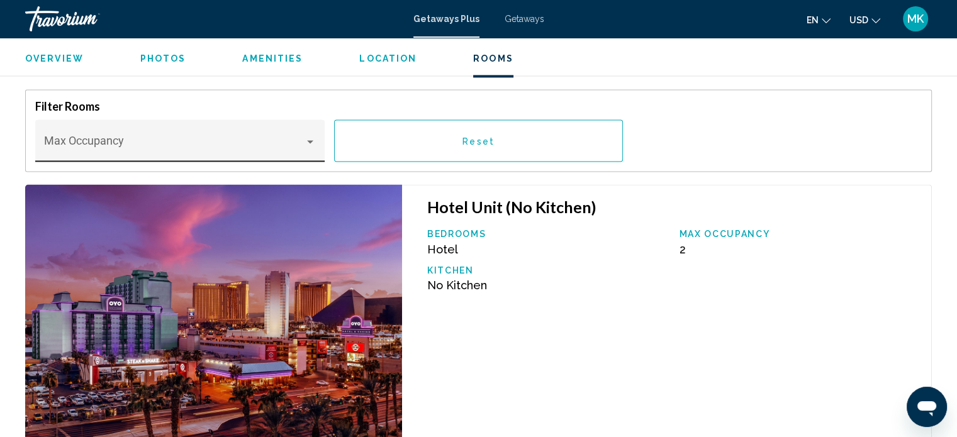
click at [308, 136] on div "Main content" at bounding box center [309, 141] width 11 height 10
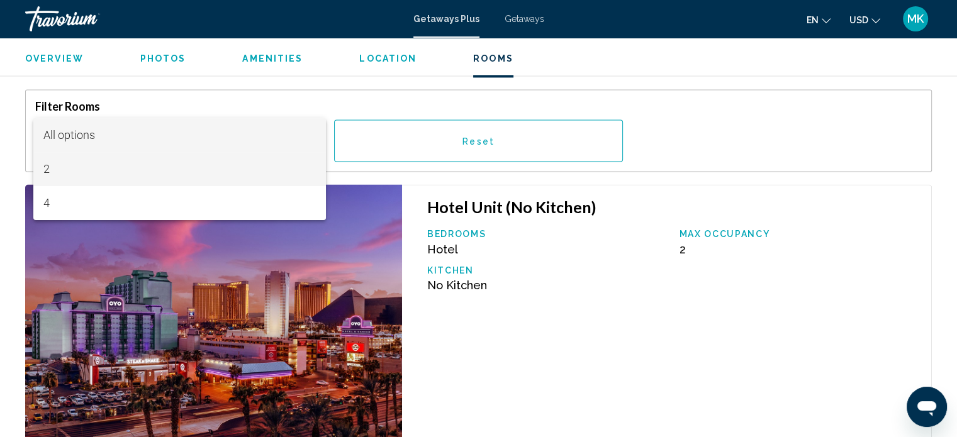
click at [81, 180] on span "2" at bounding box center [179, 169] width 272 height 34
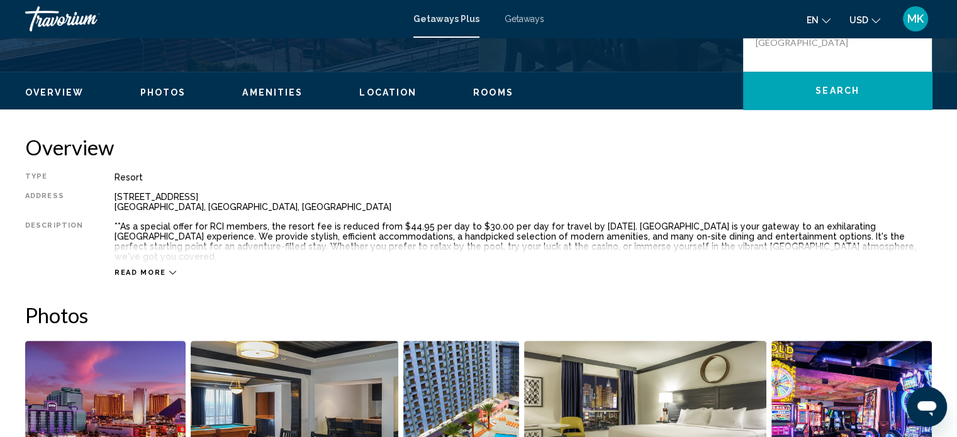
scroll to position [196, 0]
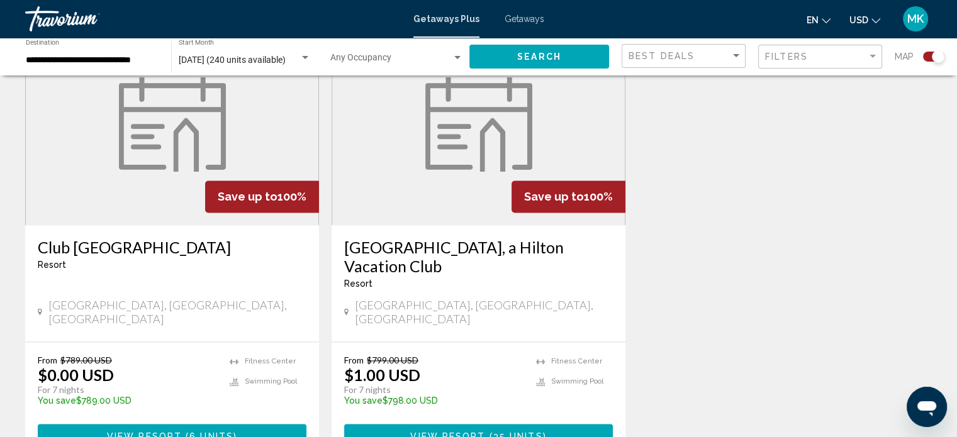
scroll to position [1887, 0]
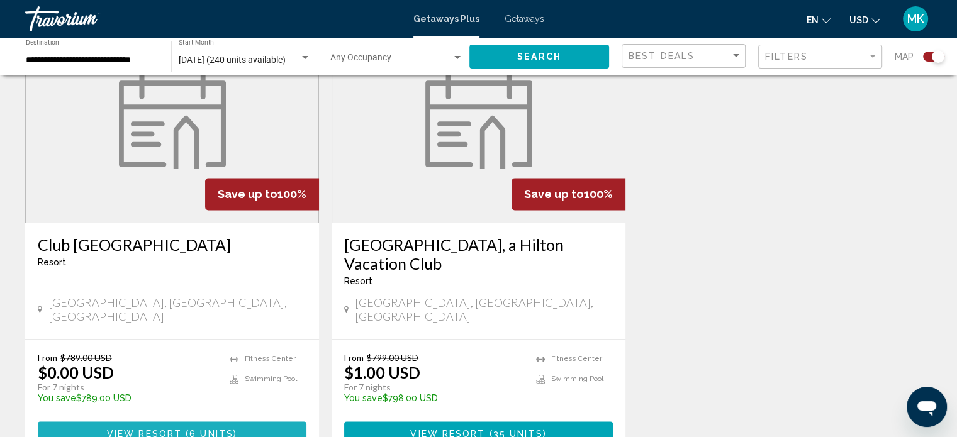
click at [186, 428] on span "( 6 units )" at bounding box center [209, 433] width 55 height 10
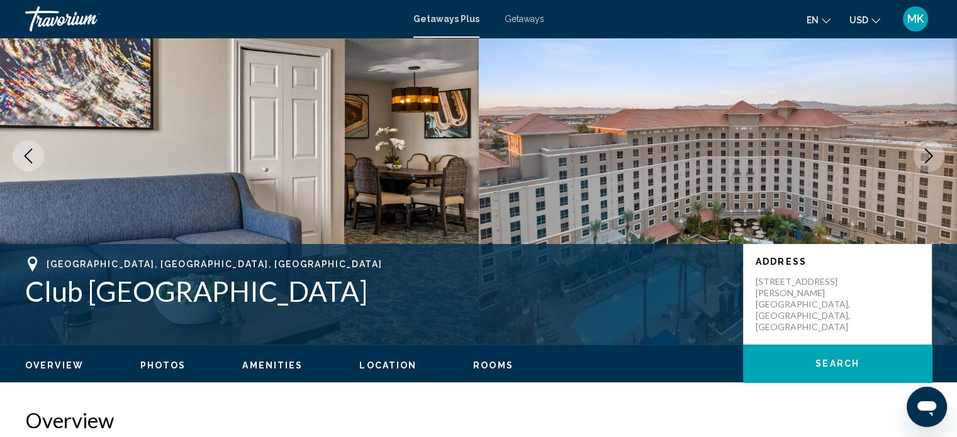
scroll to position [196, 0]
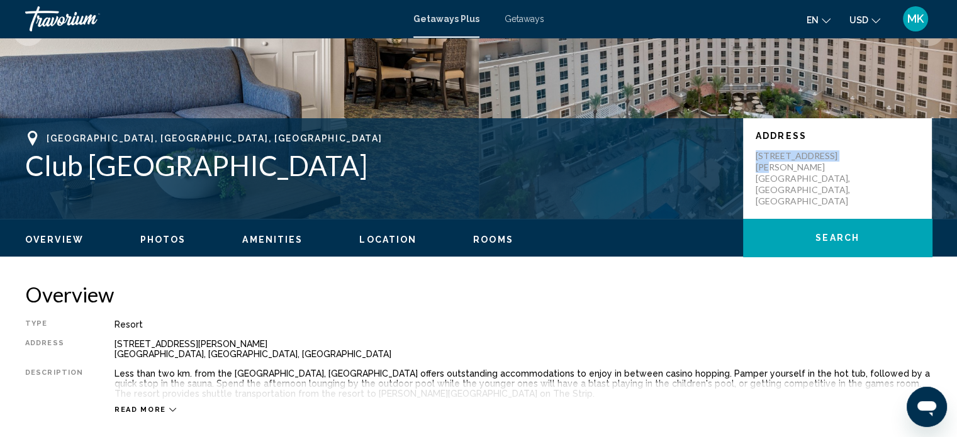
drag, startPoint x: 842, startPoint y: 155, endPoint x: 754, endPoint y: 149, distance: 88.9
click at [754, 149] on div "Address [STREET_ADDRESS][PERSON_NAME]" at bounding box center [837, 168] width 189 height 101
copy p "[STREET_ADDRESS][PERSON_NAME]"
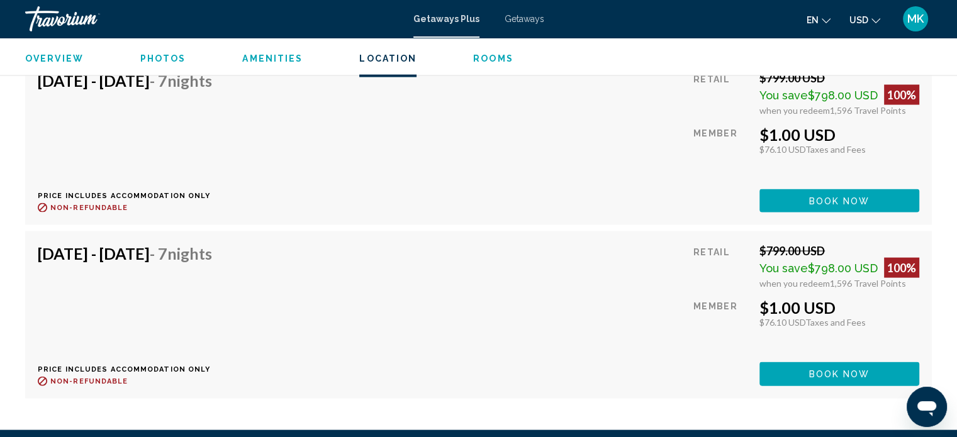
scroll to position [2623, 0]
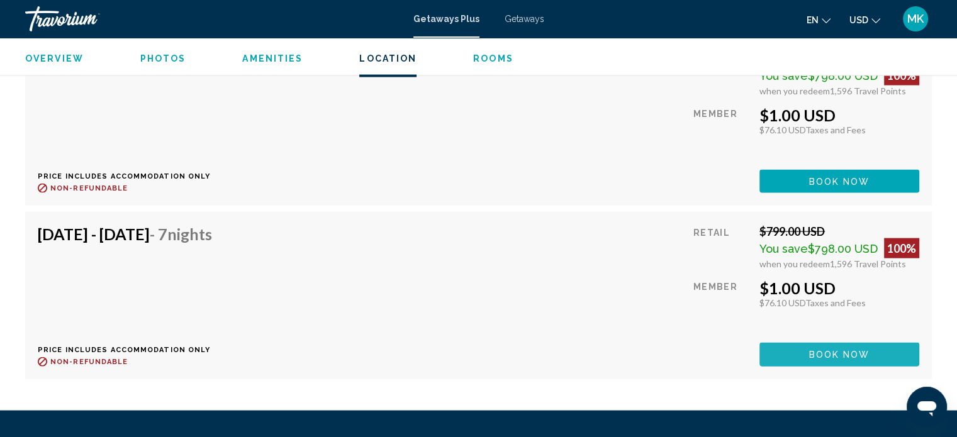
click at [842, 350] on span "Book now" at bounding box center [839, 355] width 61 height 10
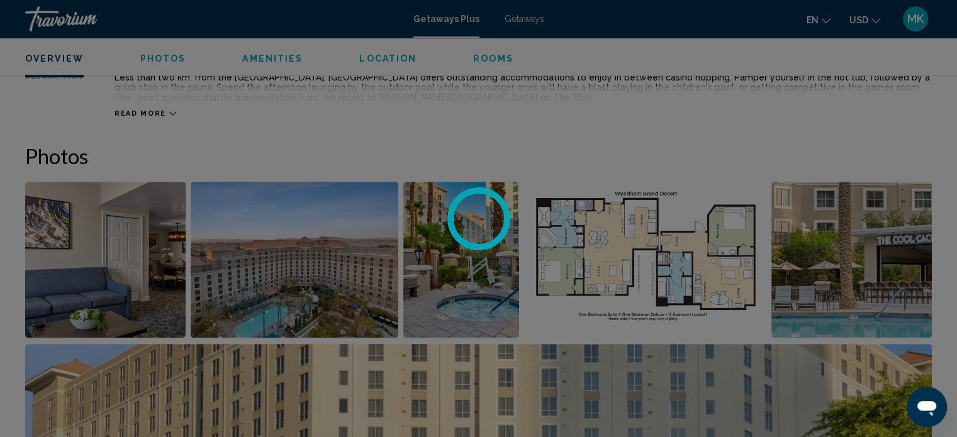
scroll to position [359, 0]
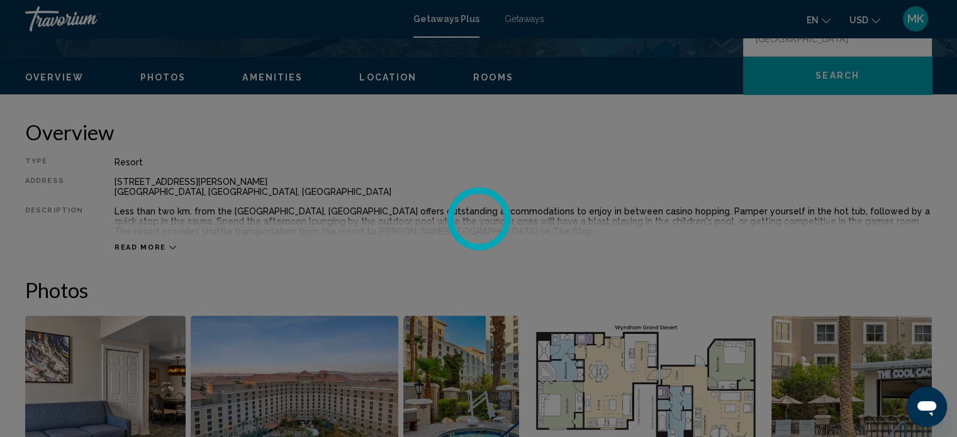
click at [486, 77] on div at bounding box center [478, 218] width 957 height 437
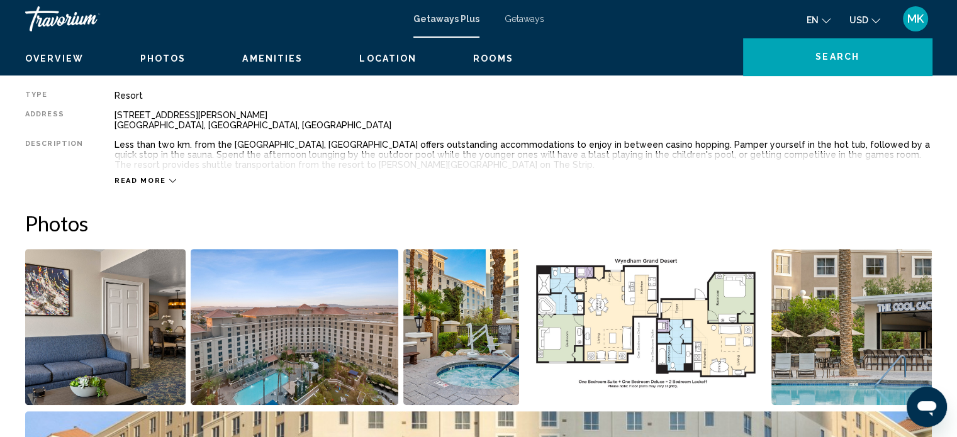
scroll to position [296, 0]
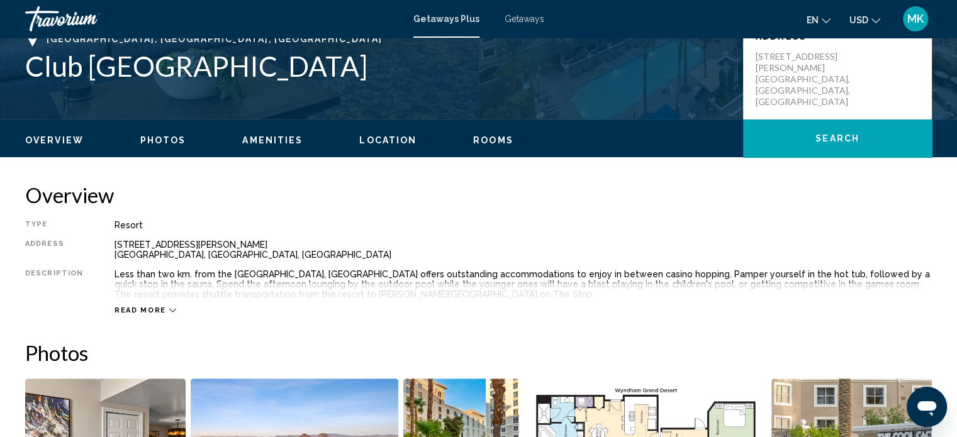
click at [473, 138] on span "Rooms" at bounding box center [493, 140] width 40 height 10
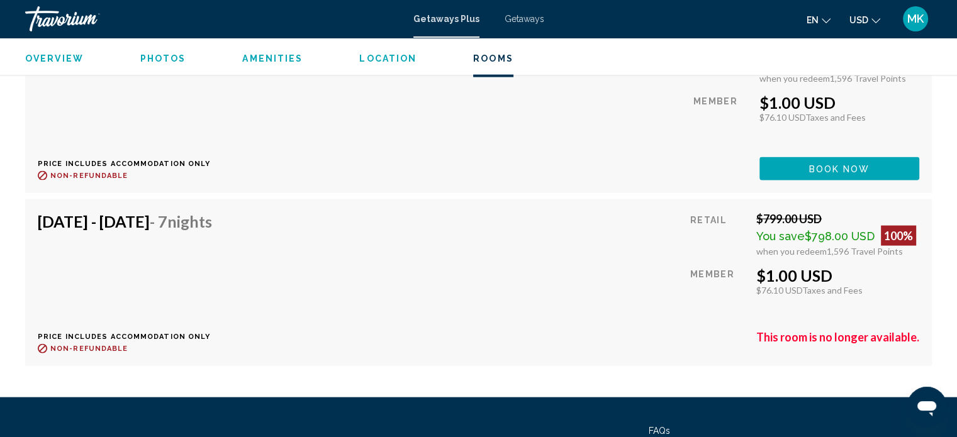
scroll to position [2569, 0]
